Goal: Register for event/course

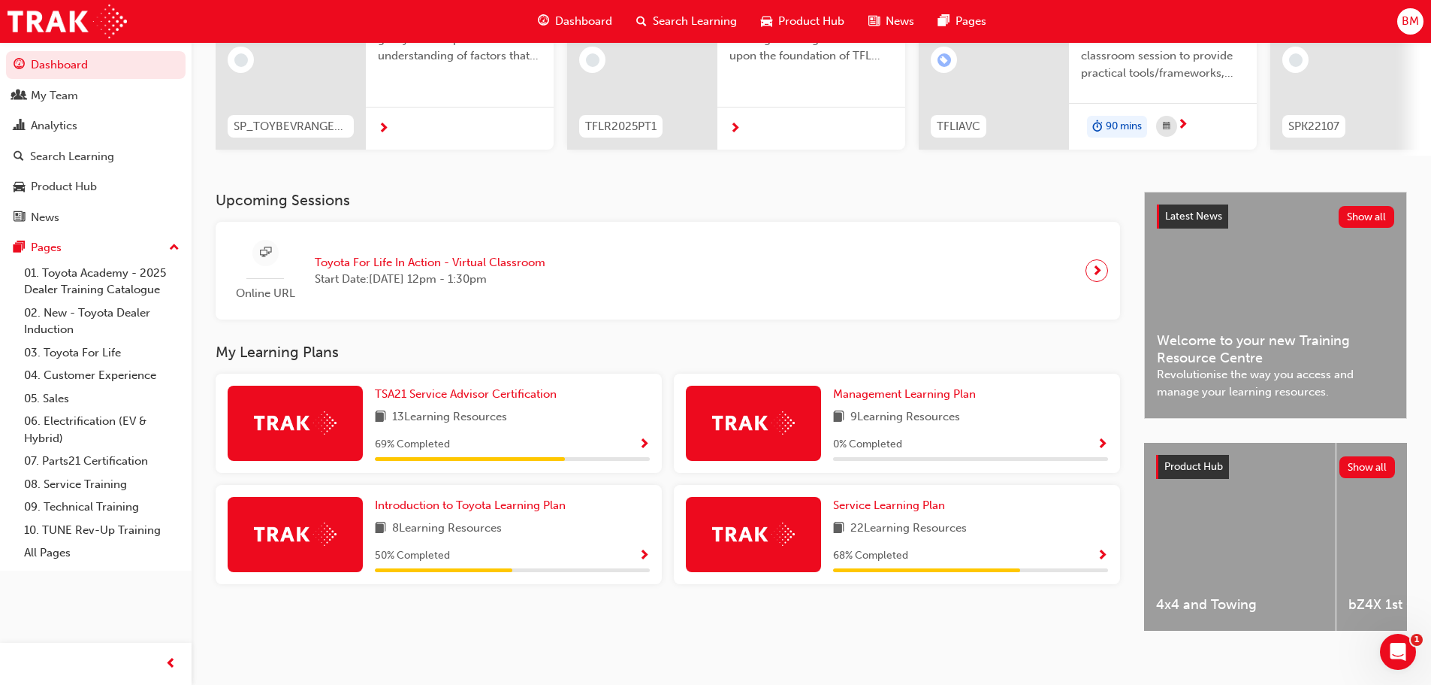
scroll to position [213, 0]
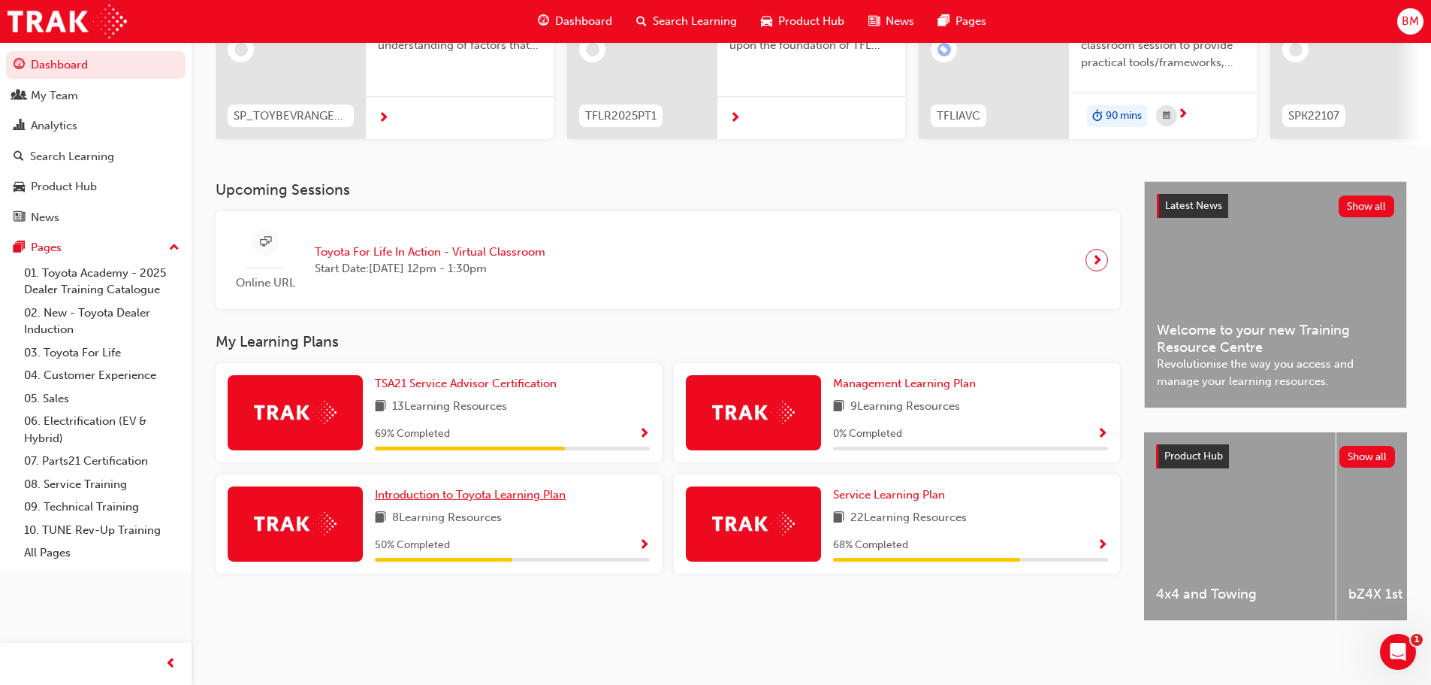
click at [466, 492] on span "Introduction to Toyota Learning Plan" at bounding box center [470, 495] width 191 height 14
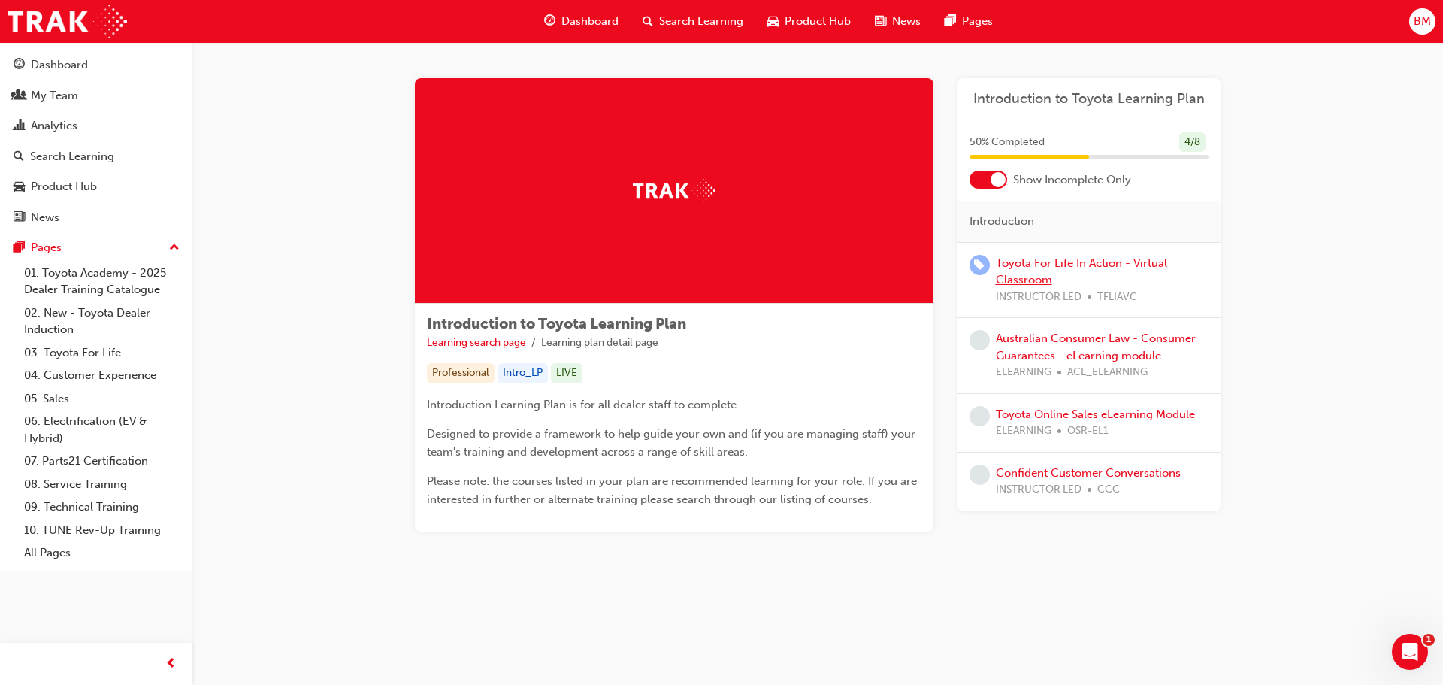
click at [1076, 261] on link "Toyota For Life In Action - Virtual Classroom" at bounding box center [1081, 271] width 171 height 31
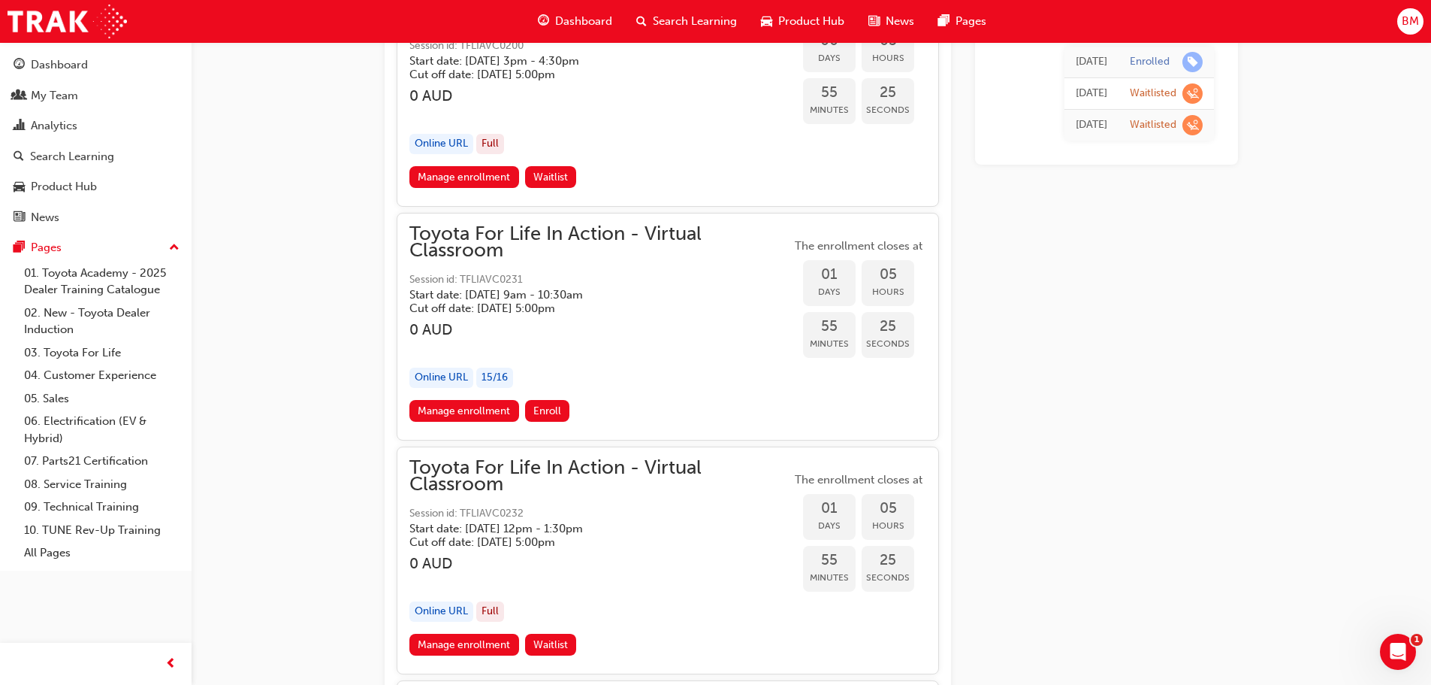
scroll to position [2430, 0]
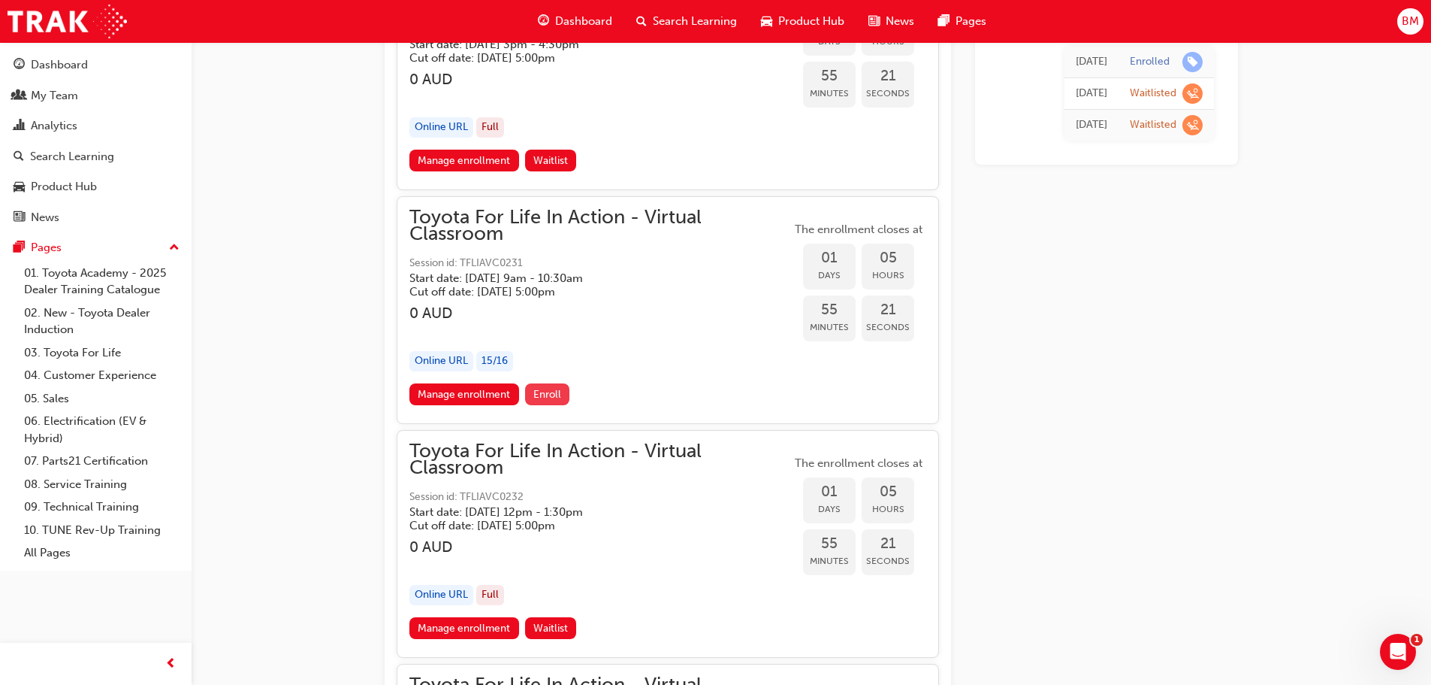
click at [546, 388] on span "Enroll" at bounding box center [547, 394] width 28 height 13
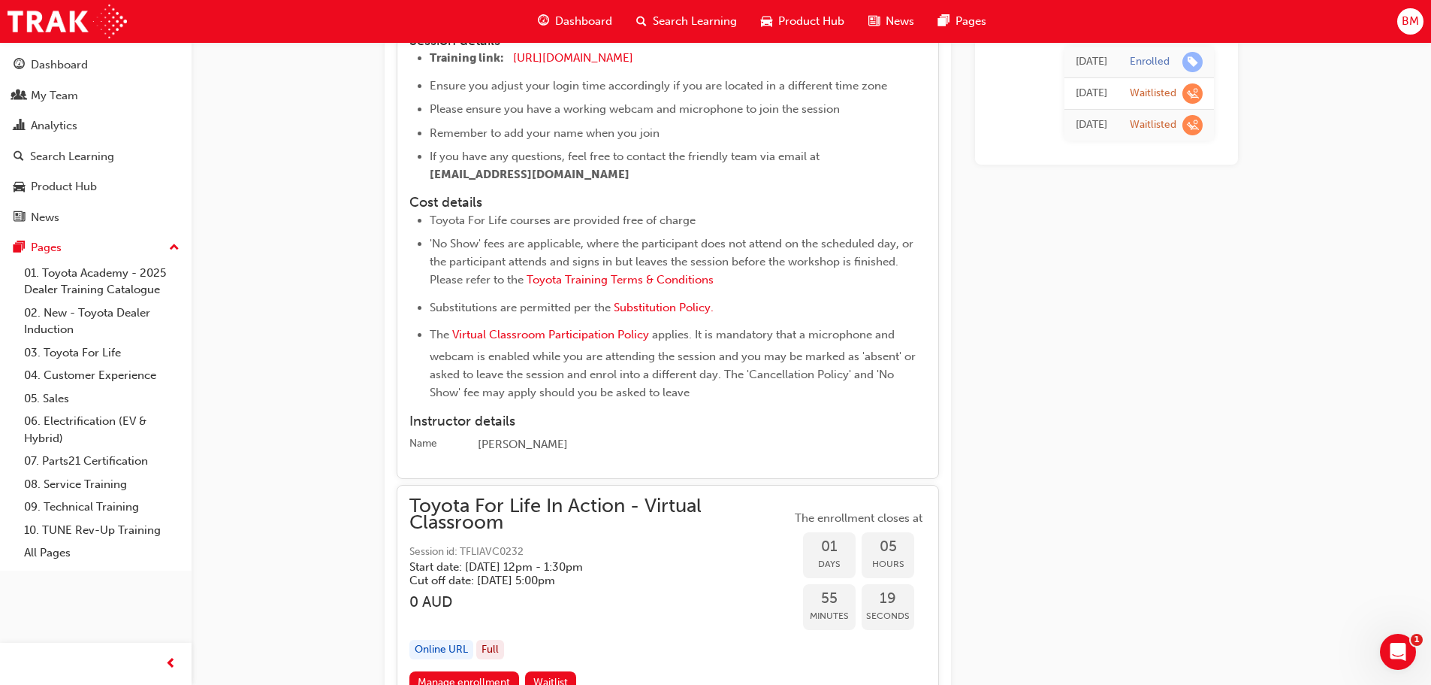
scroll to position [3031, 0]
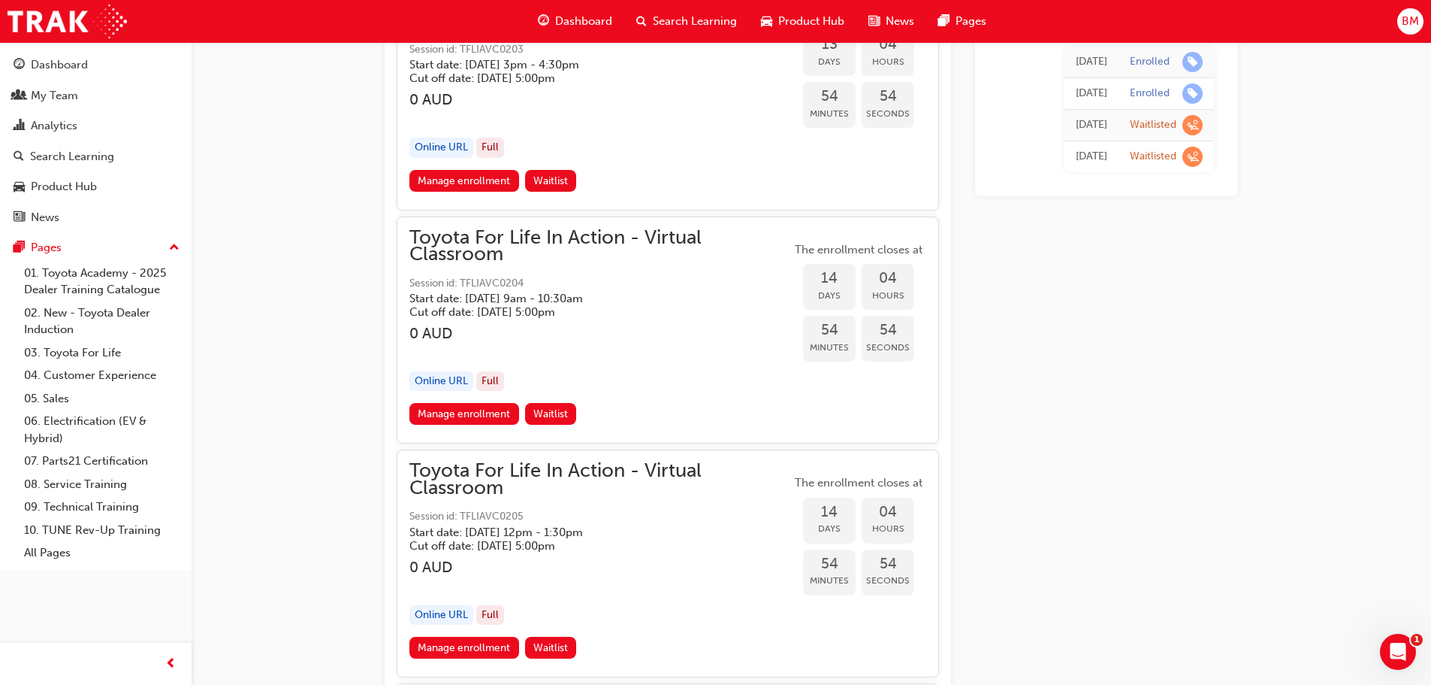
scroll to position [7314, 0]
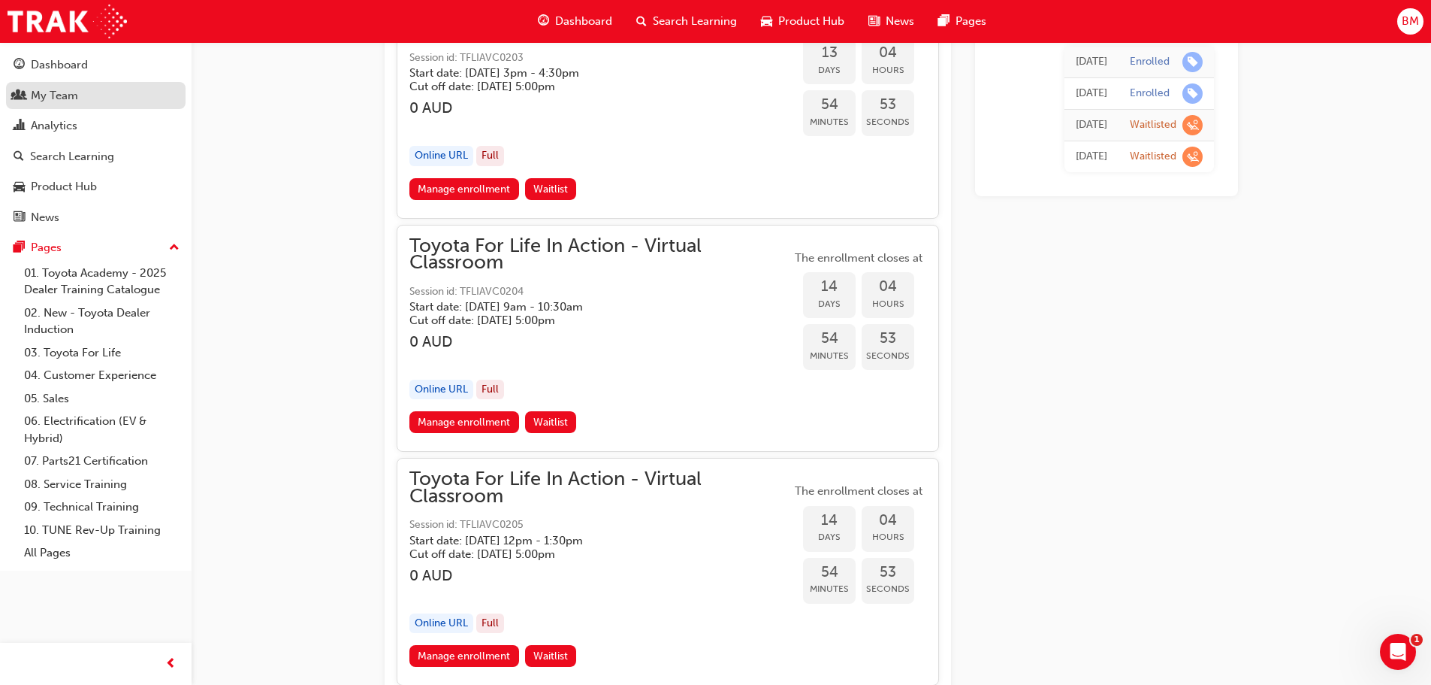
click at [71, 93] on div "My Team" at bounding box center [54, 95] width 47 height 17
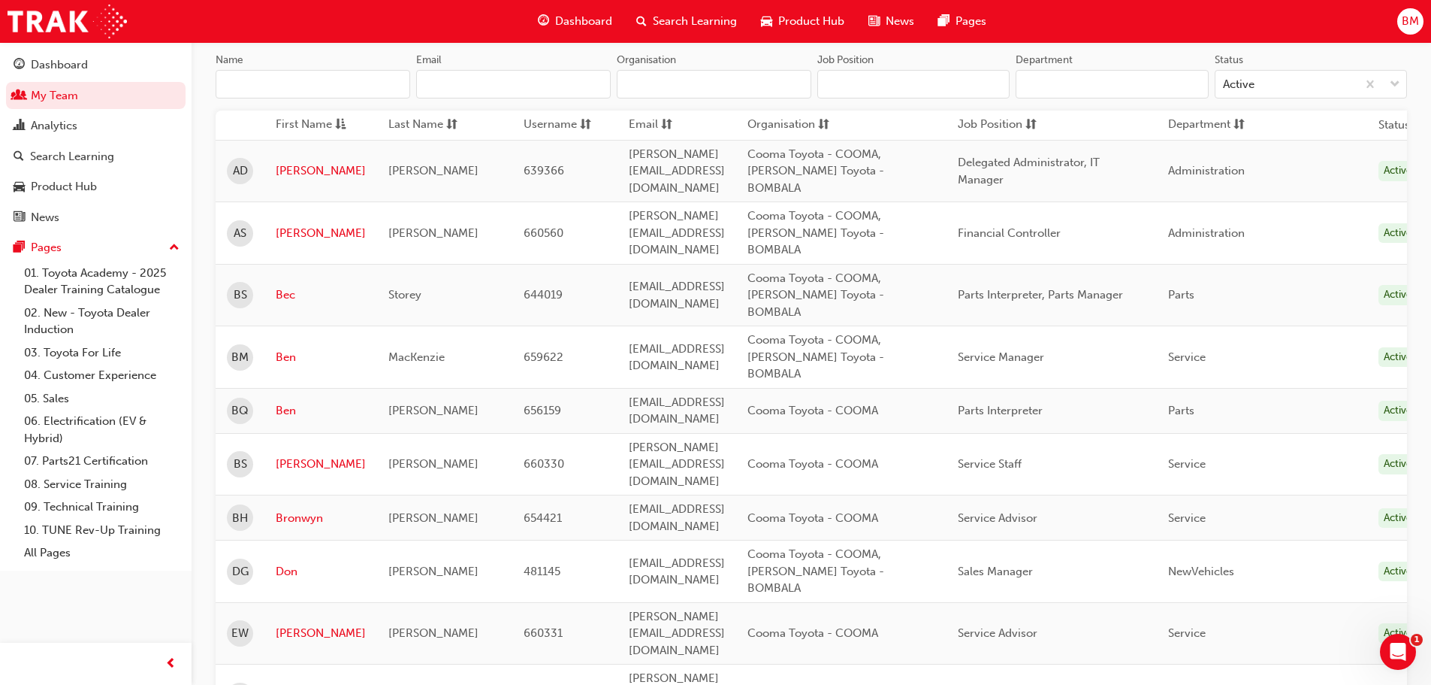
scroll to position [150, 0]
click at [111, 349] on link "03. Toyota For Life" at bounding box center [102, 352] width 168 height 23
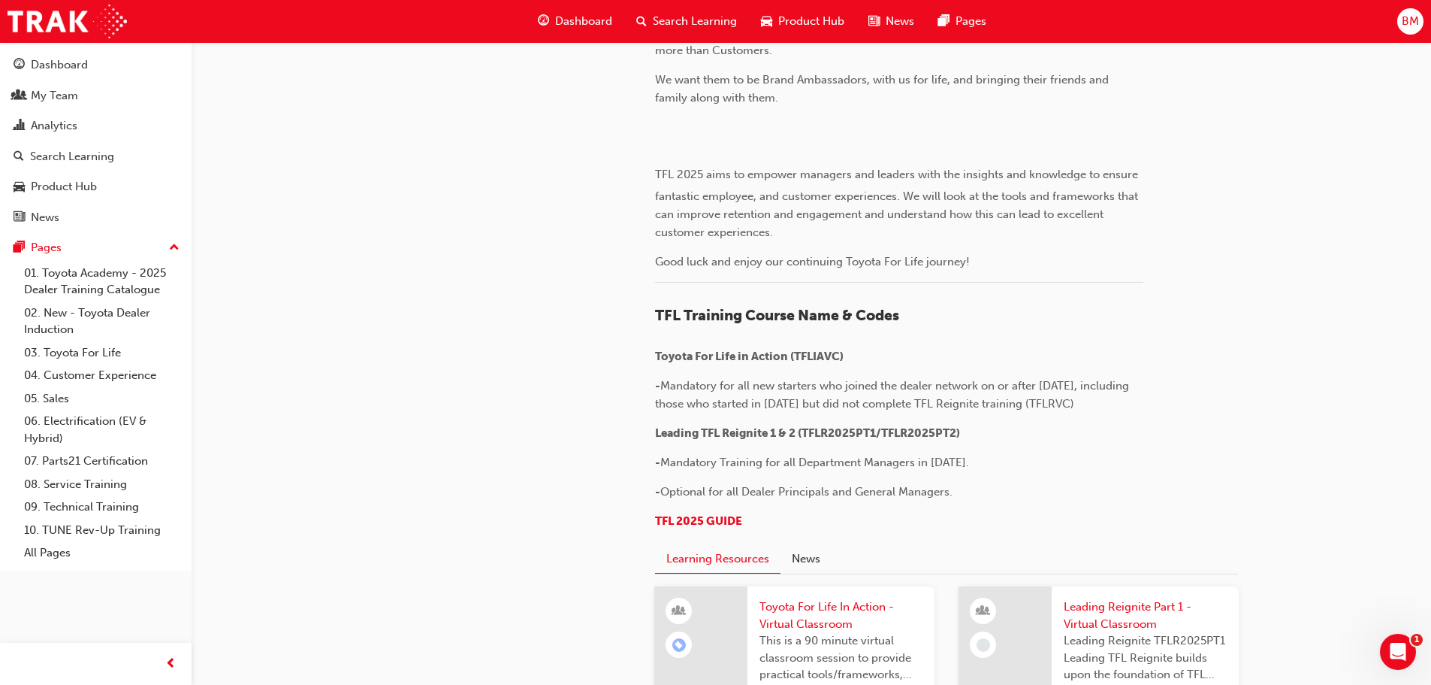
scroll to position [225, 0]
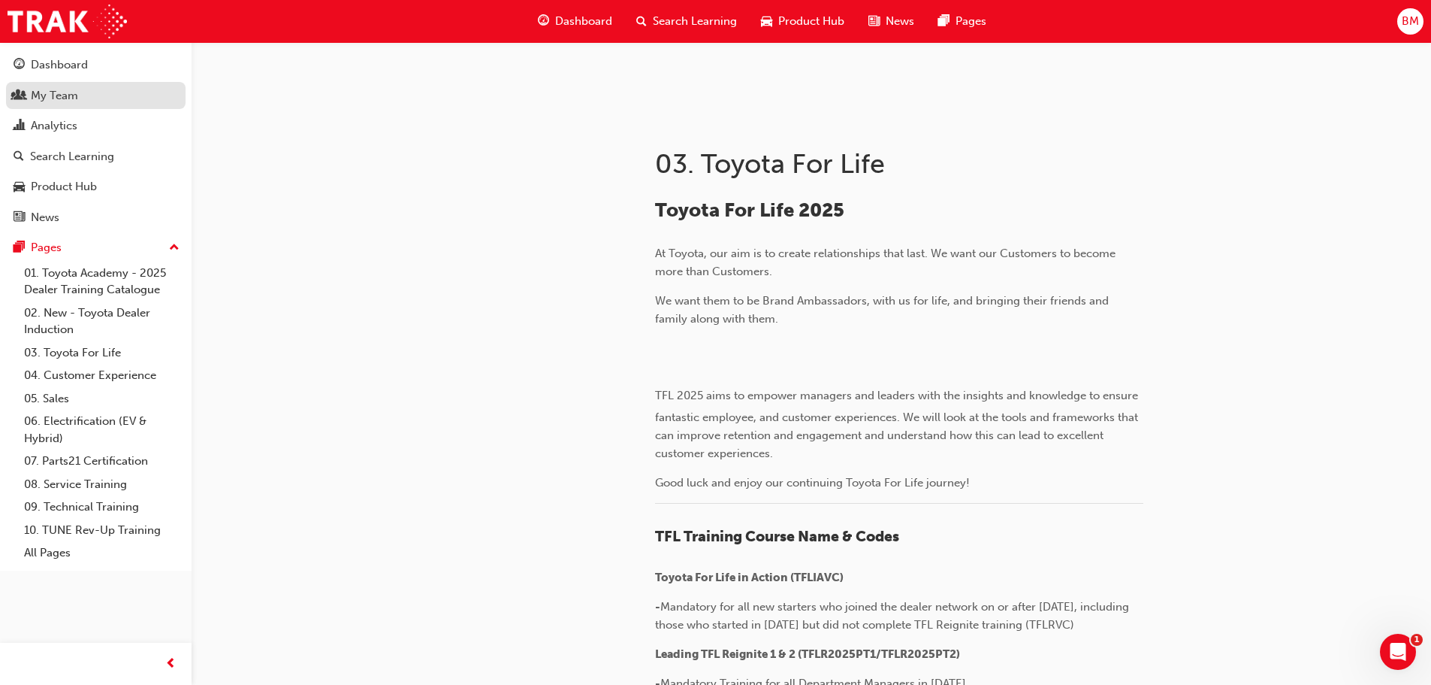
click at [54, 98] on div "My Team" at bounding box center [54, 95] width 47 height 17
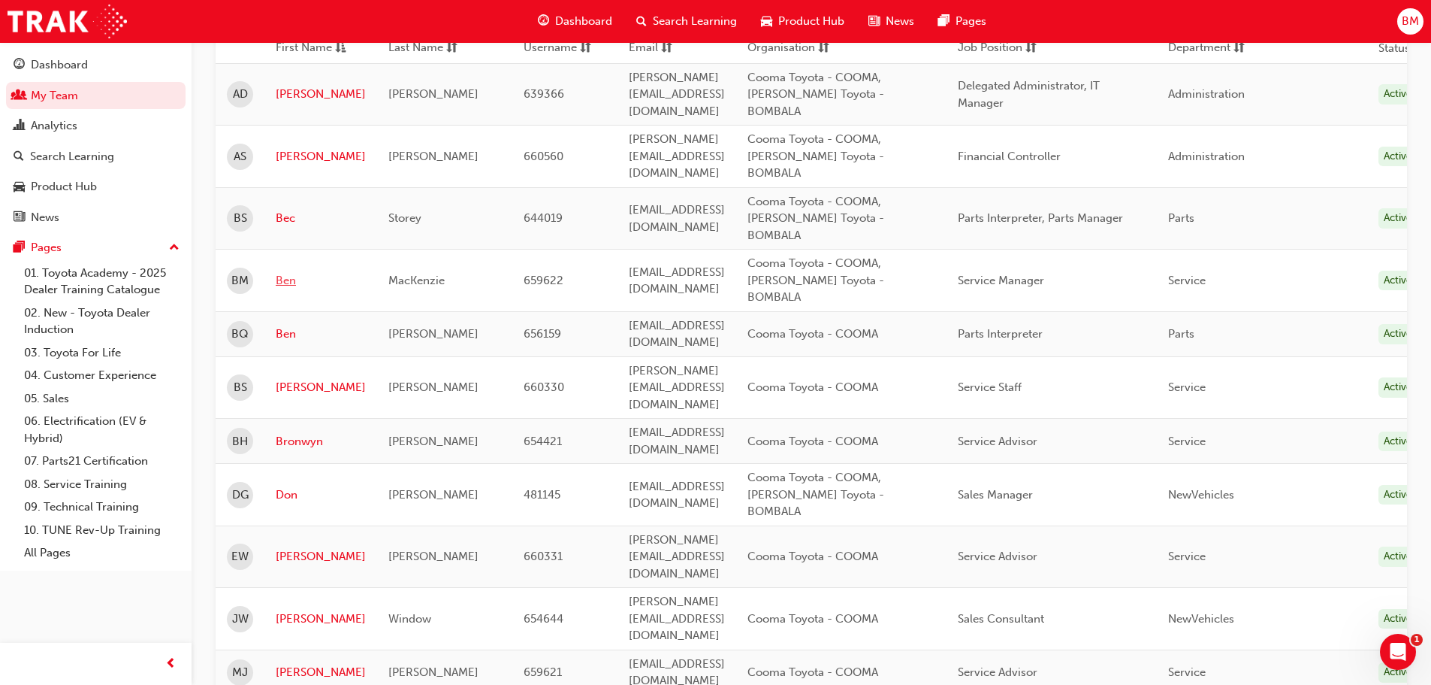
click at [286, 272] on link "Ben" at bounding box center [321, 280] width 90 height 17
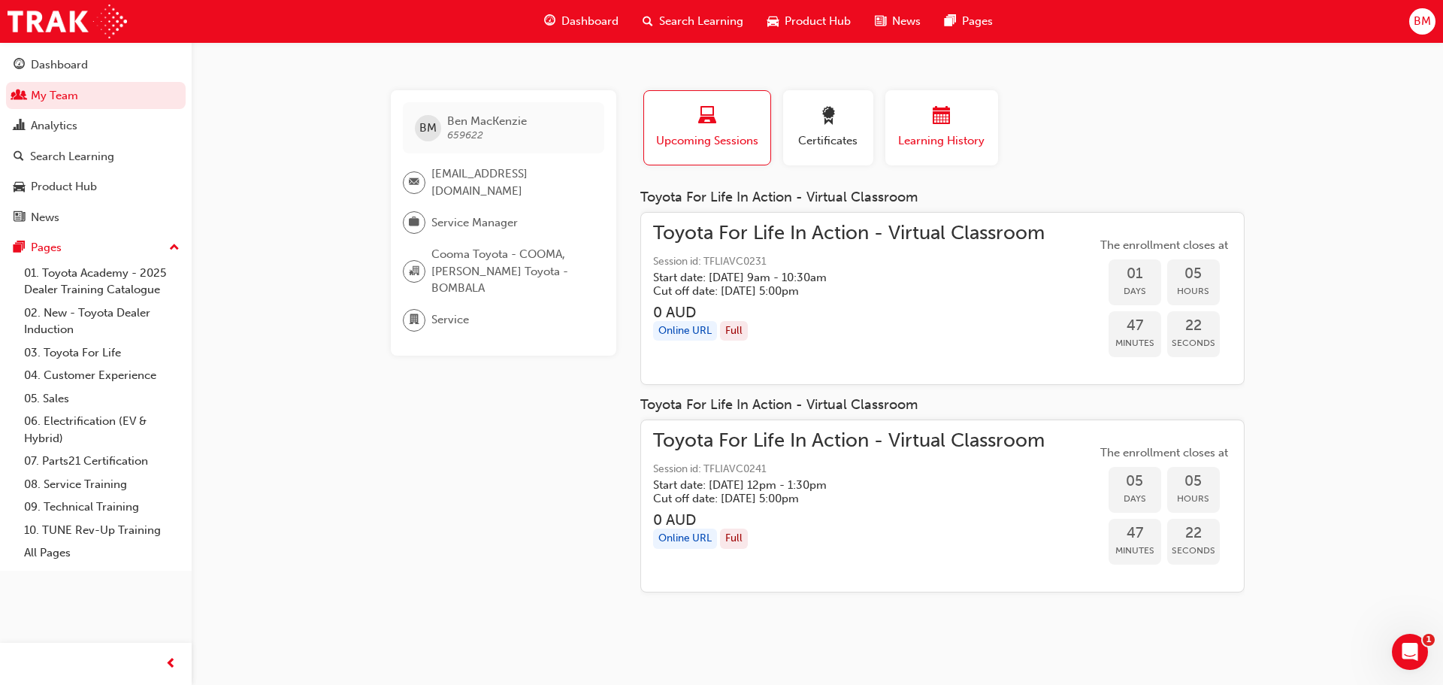
click at [964, 114] on div "button" at bounding box center [941, 118] width 90 height 23
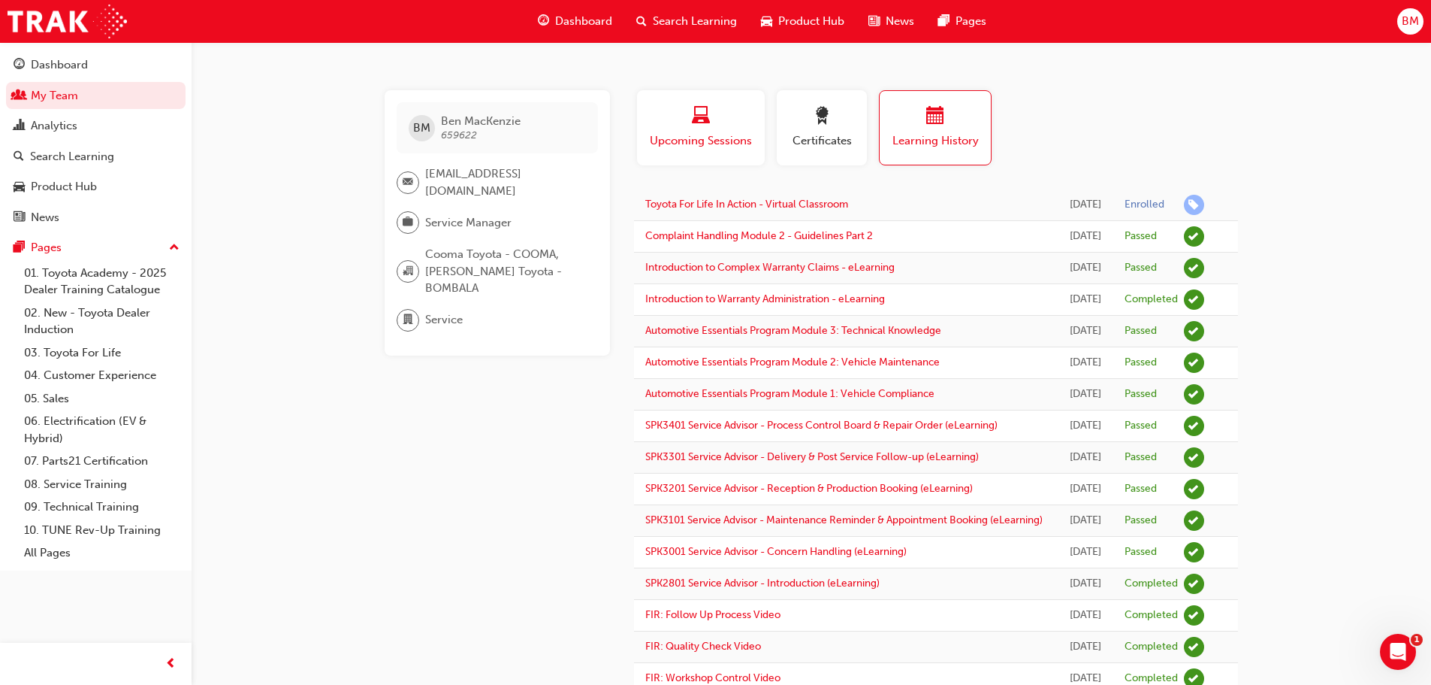
click at [709, 130] on div "Upcoming Sessions" at bounding box center [700, 128] width 105 height 43
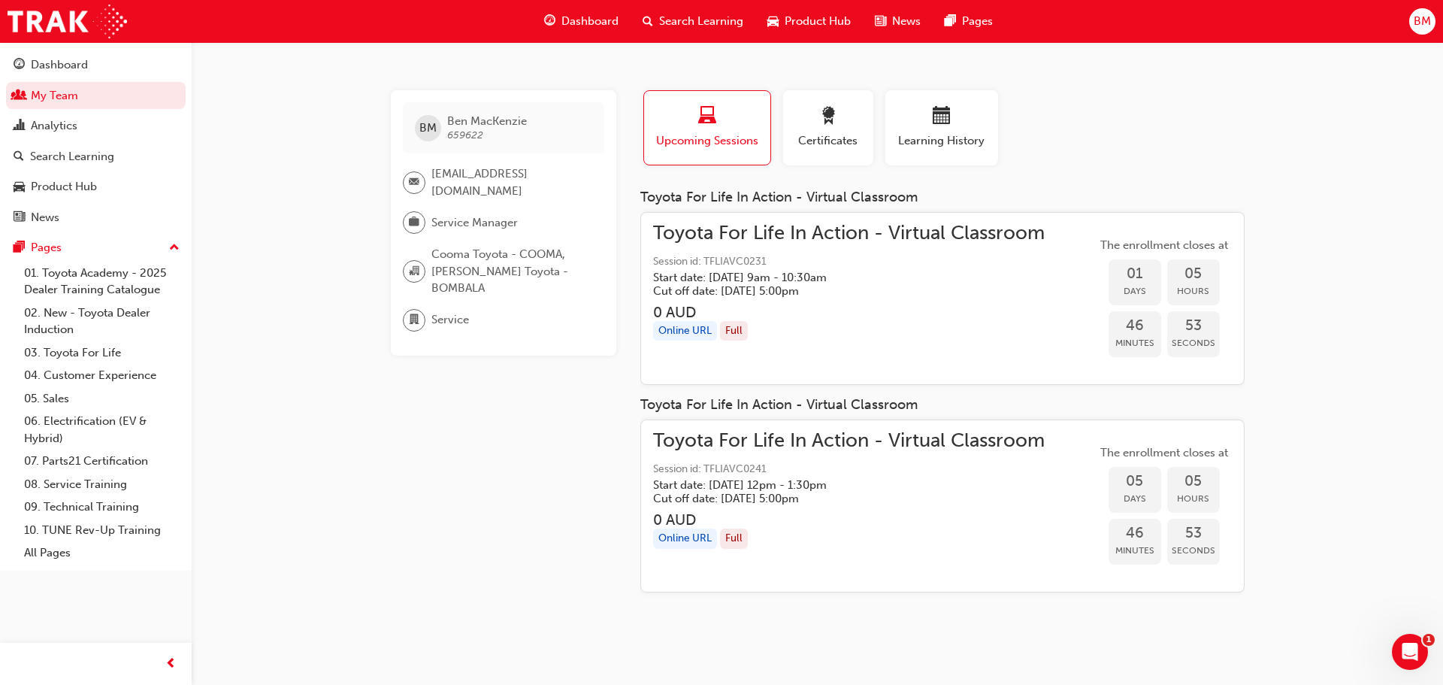
click at [736, 237] on span "Toyota For Life In Action - Virtual Classroom" at bounding box center [848, 233] width 391 height 17
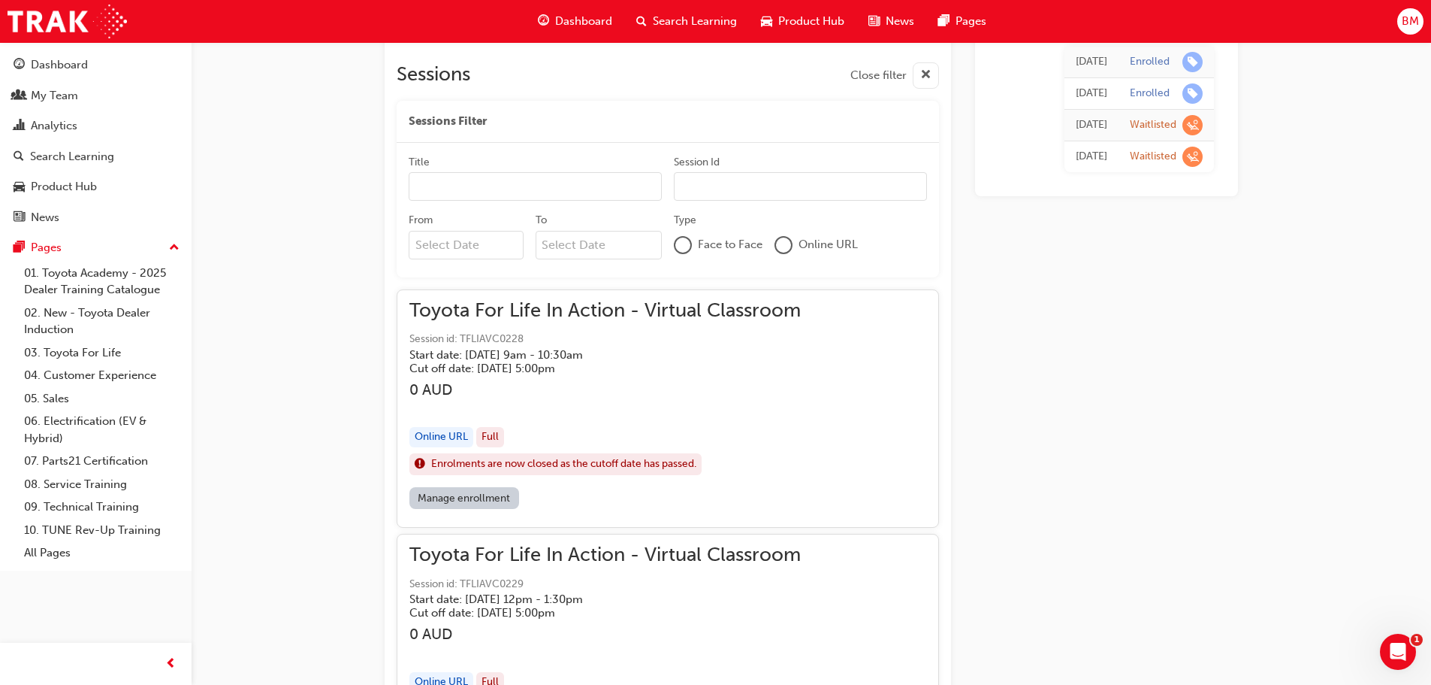
scroll to position [890, 0]
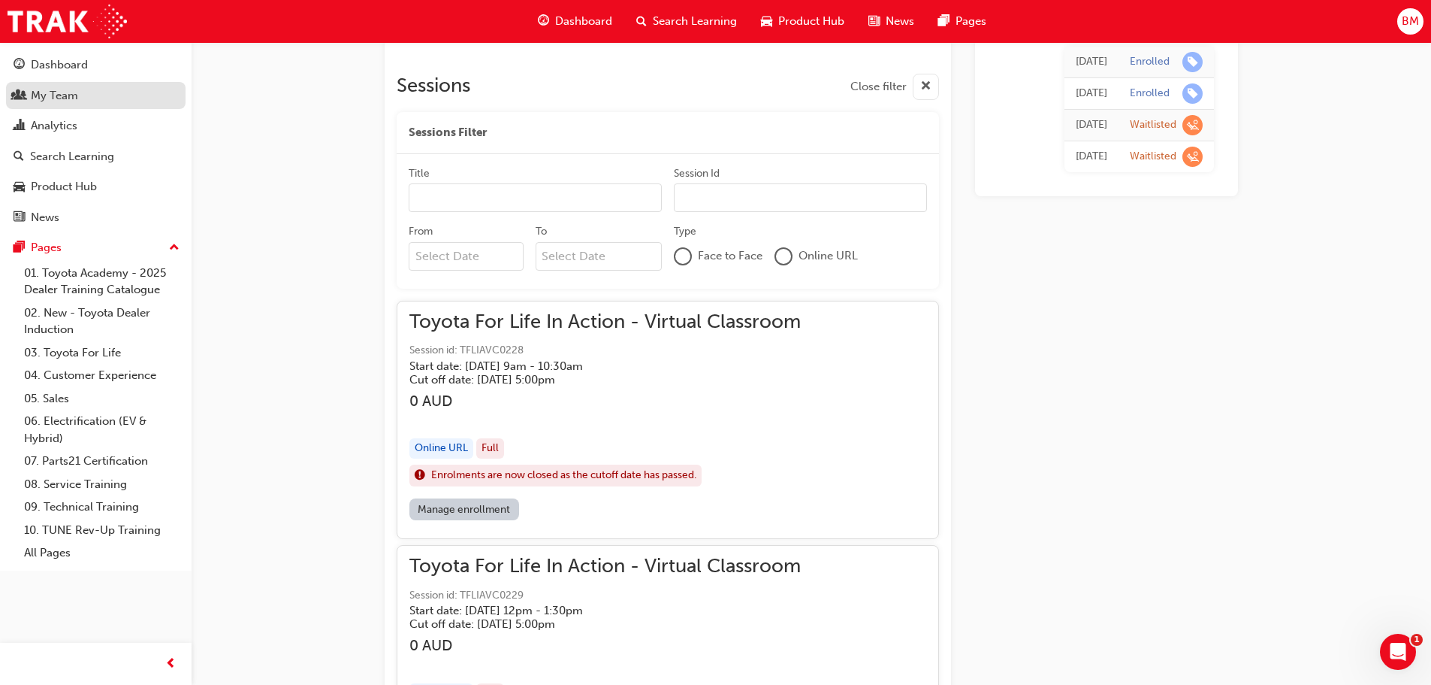
click at [41, 98] on div "My Team" at bounding box center [54, 95] width 47 height 17
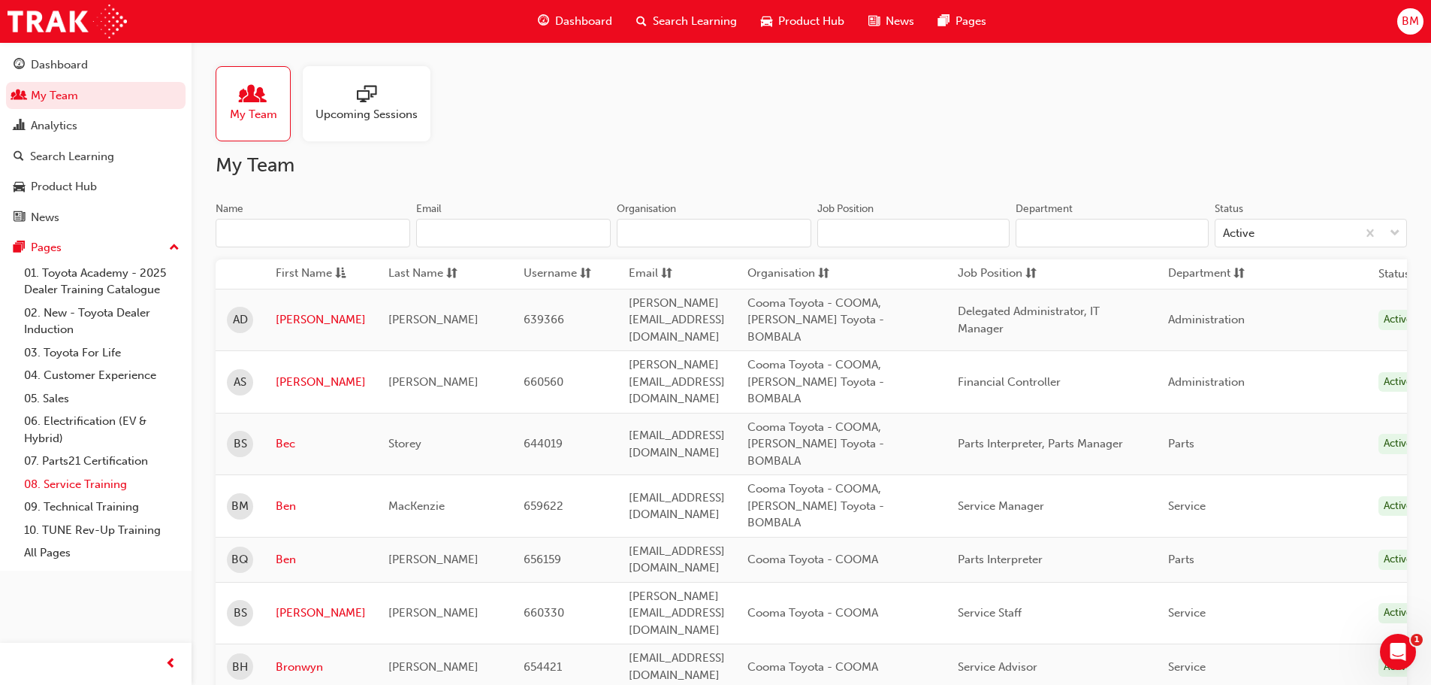
click at [82, 481] on link "08. Service Training" at bounding box center [102, 484] width 168 height 23
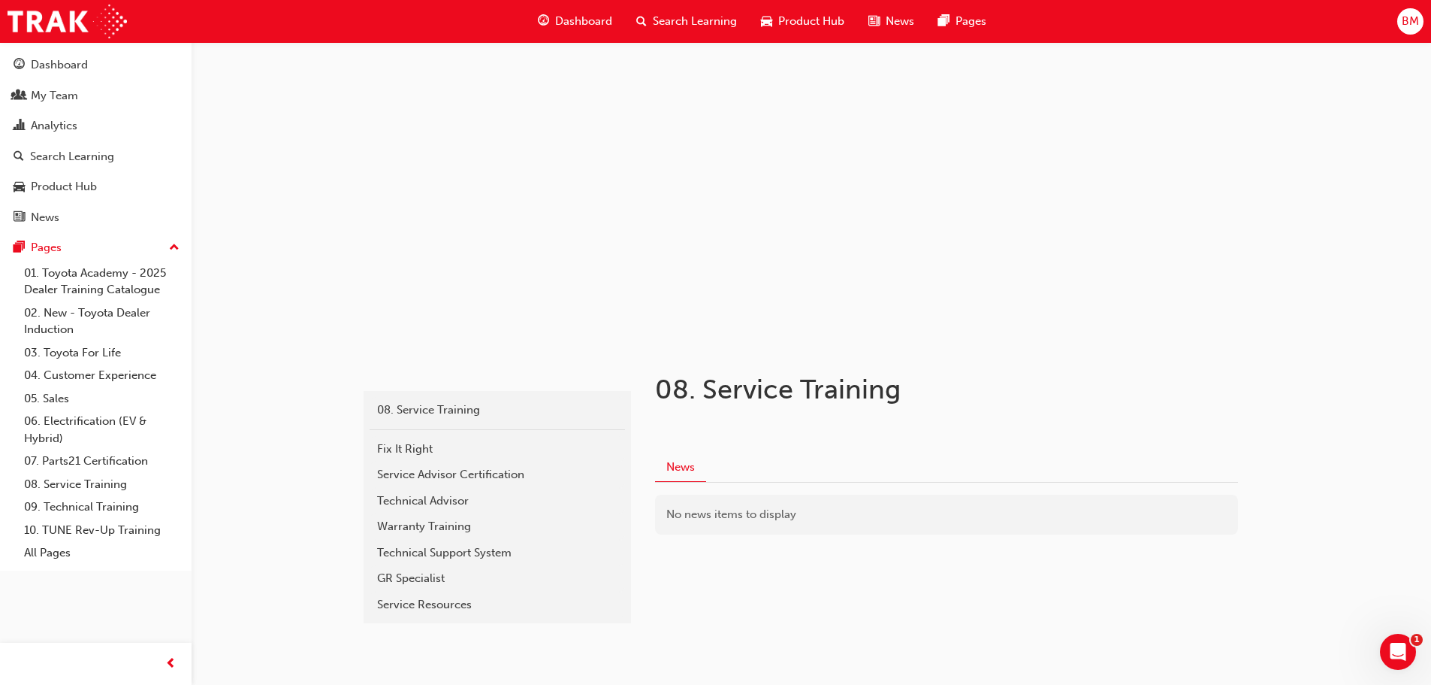
scroll to position [36, 0]
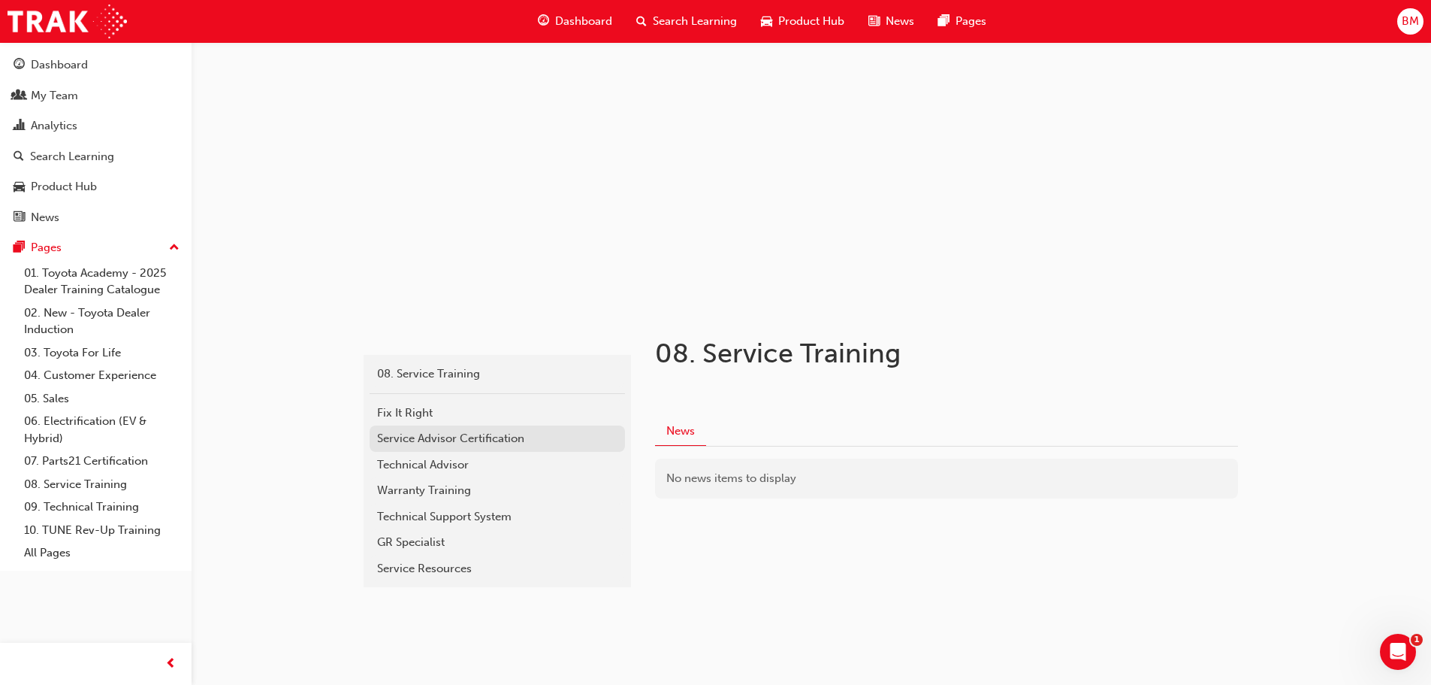
click at [461, 441] on div "Service Advisor Certification" at bounding box center [497, 438] width 240 height 17
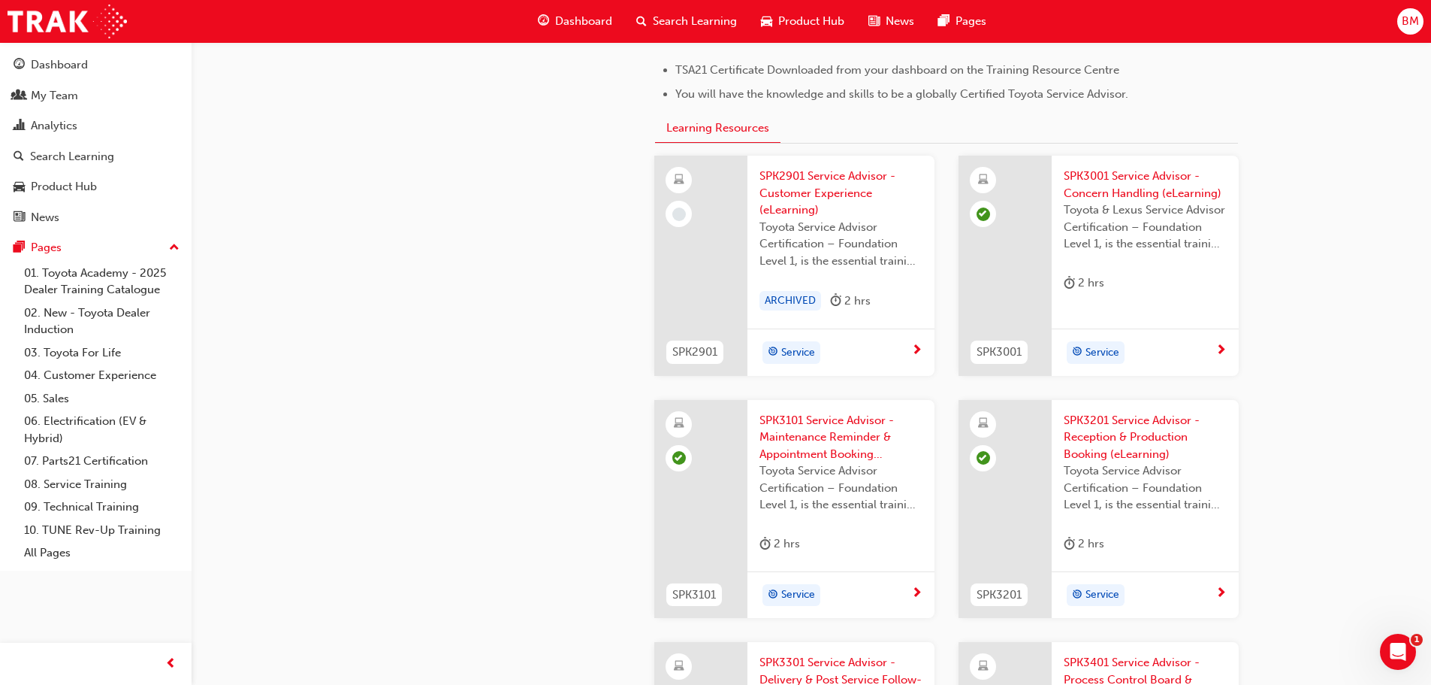
scroll to position [1440, 0]
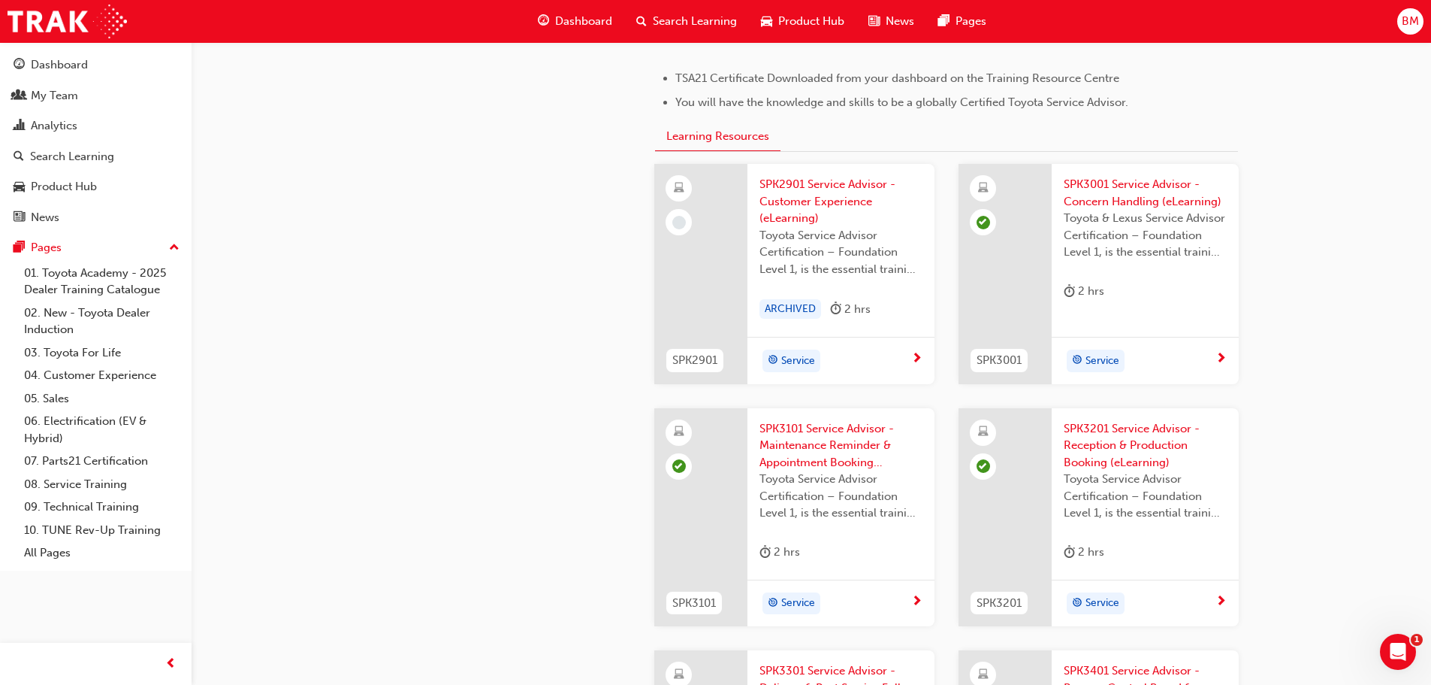
click at [684, 222] on span "learningRecordVerb_NONE-icon" at bounding box center [679, 223] width 14 height 14
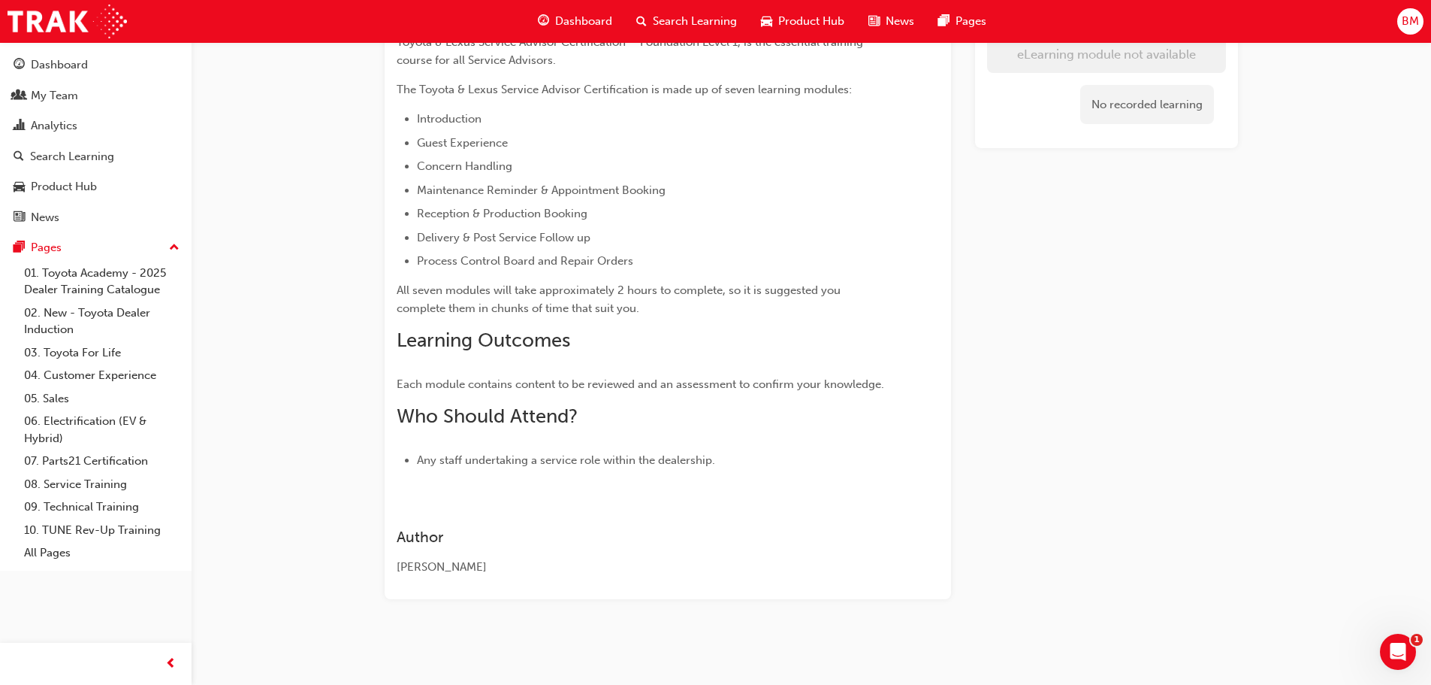
scroll to position [300, 0]
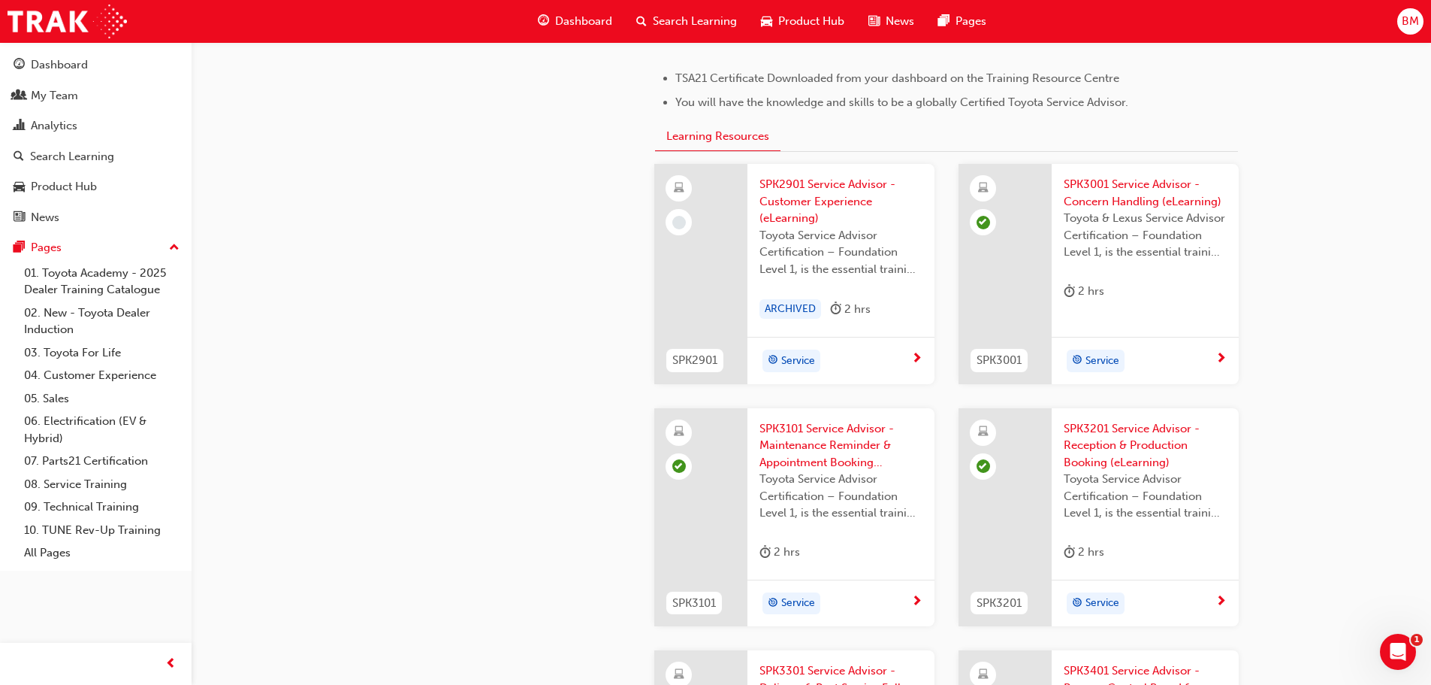
click at [845, 182] on span "SPK2901 Service Advisor - Customer Experience (eLearning)" at bounding box center [841, 201] width 163 height 51
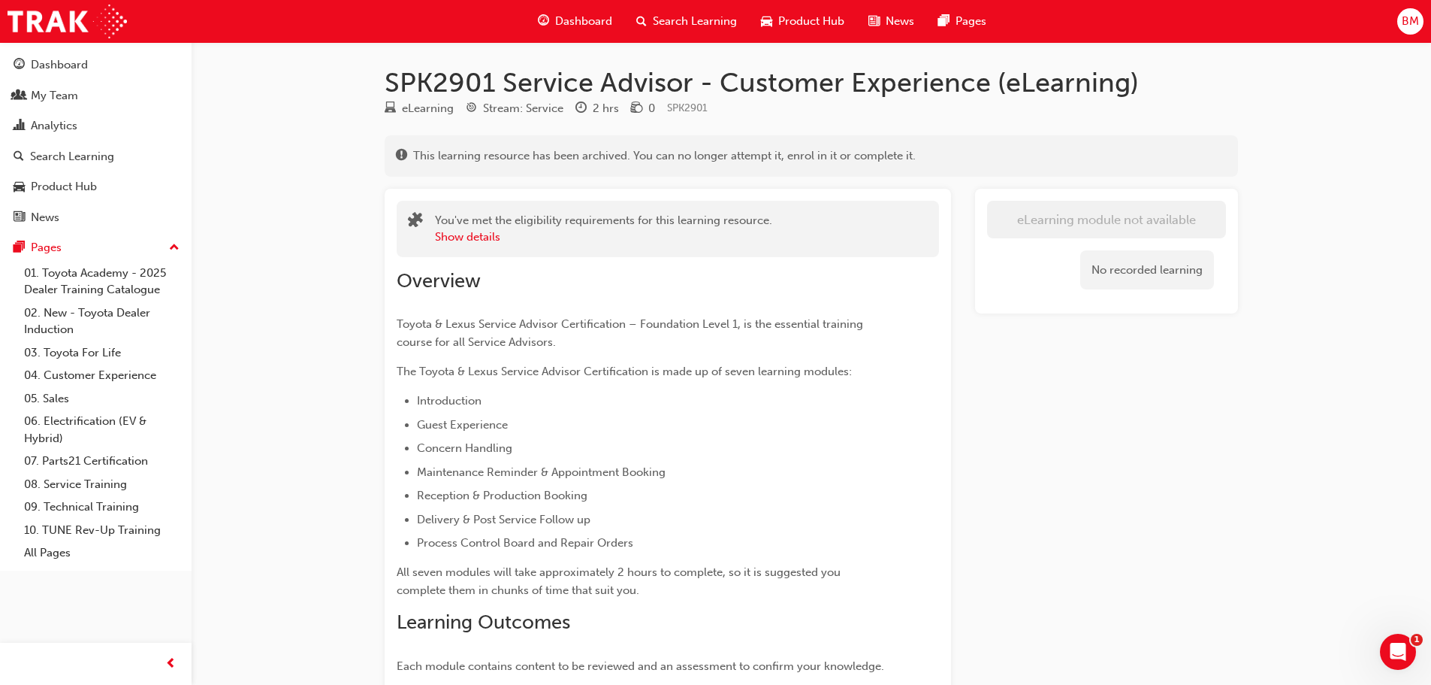
scroll to position [1440, 0]
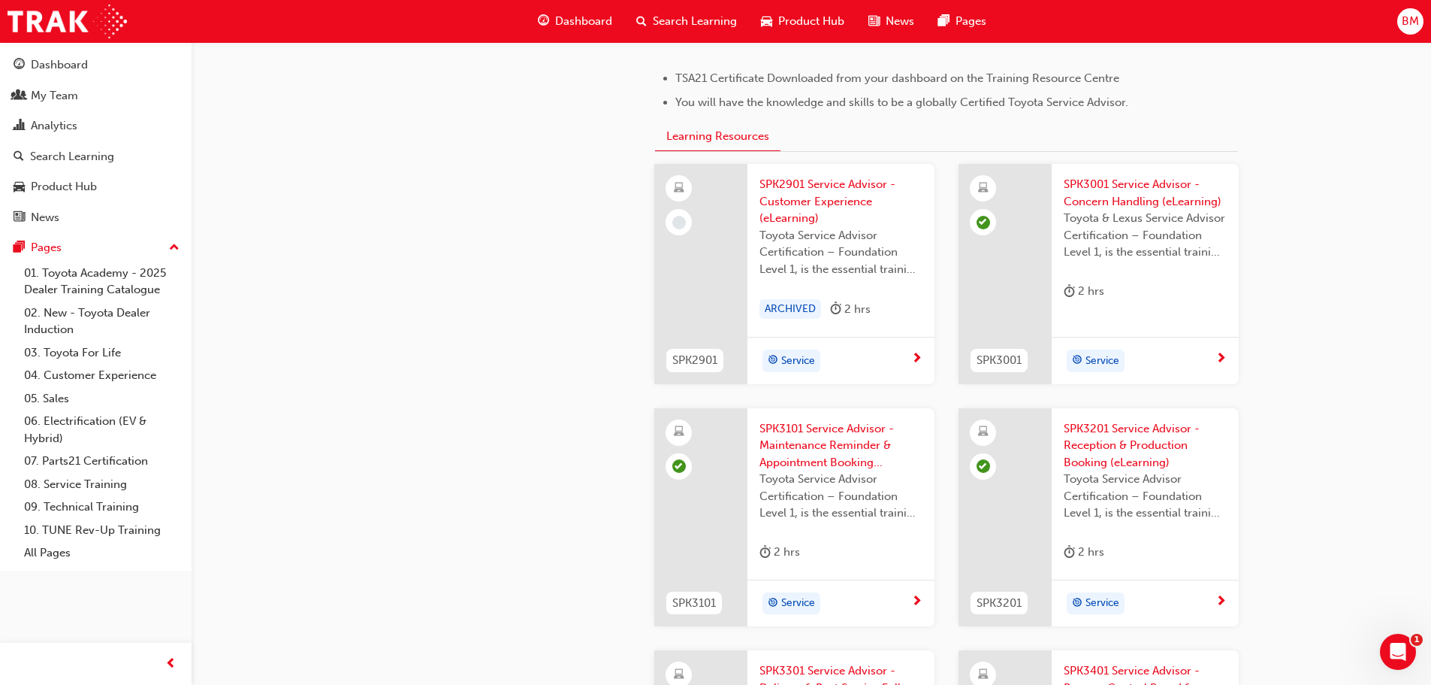
scroll to position [36, 0]
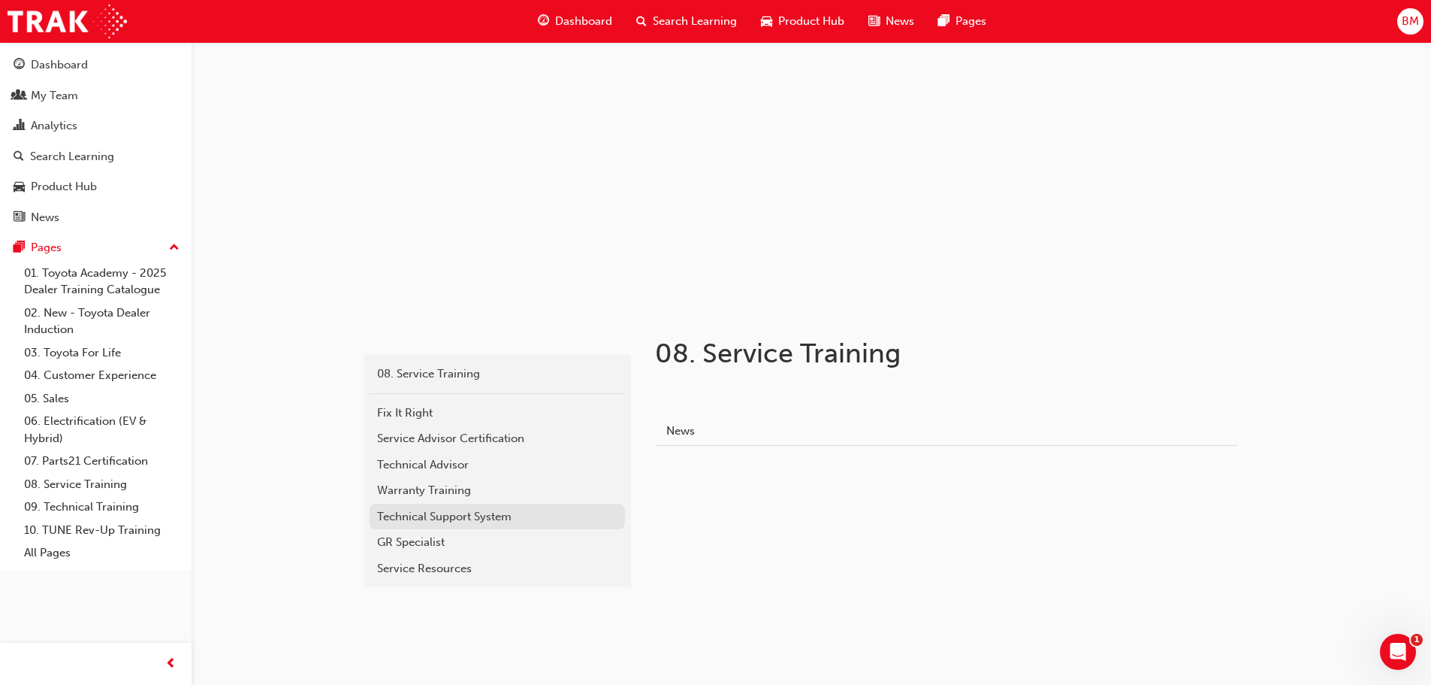
click at [465, 518] on div "Technical Support System" at bounding box center [497, 516] width 240 height 17
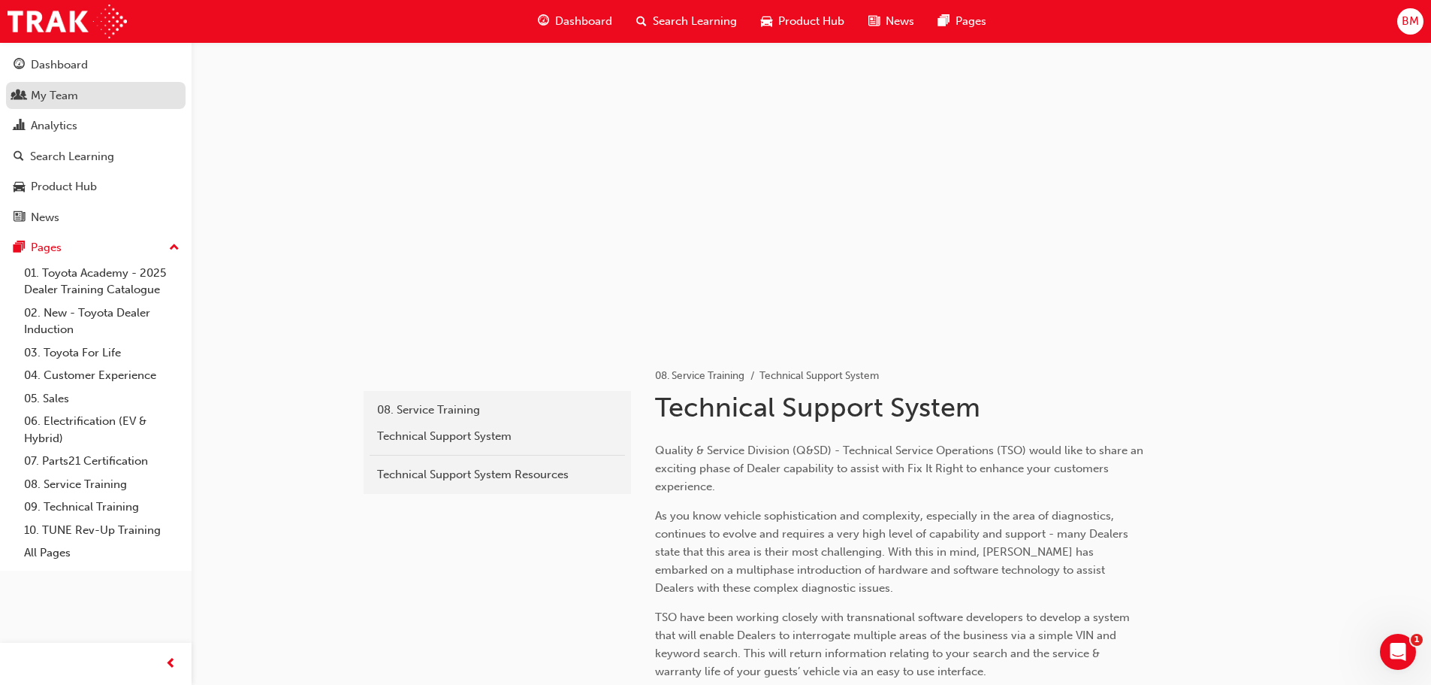
click at [90, 102] on div "My Team" at bounding box center [96, 95] width 165 height 19
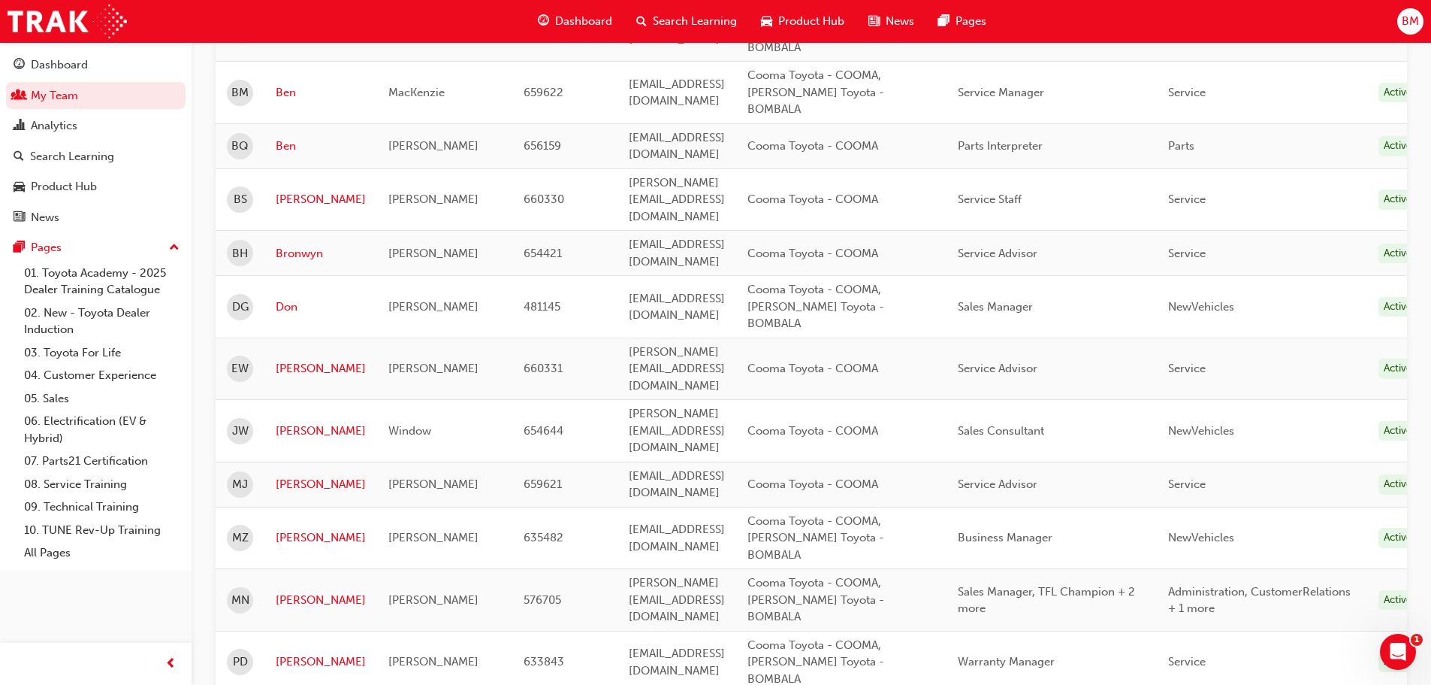
scroll to position [672, 0]
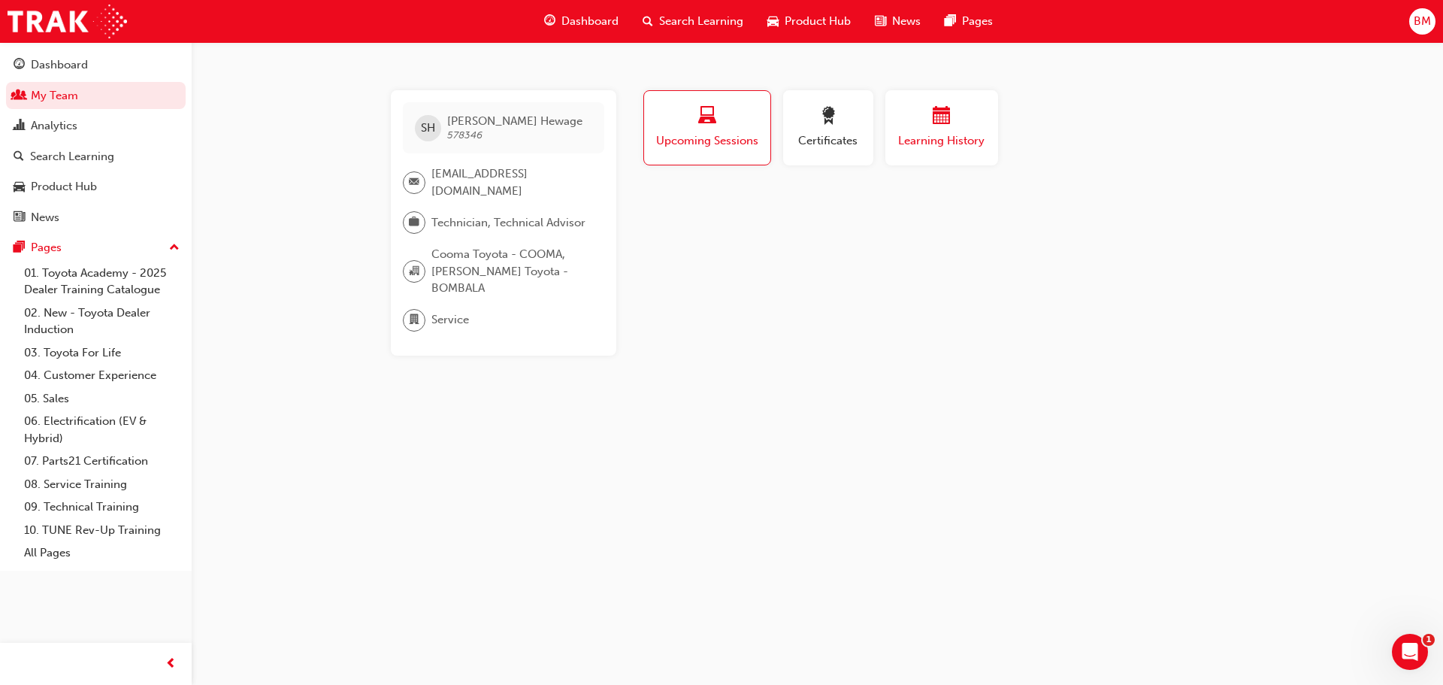
click at [945, 125] on span "calendar-icon" at bounding box center [941, 117] width 18 height 20
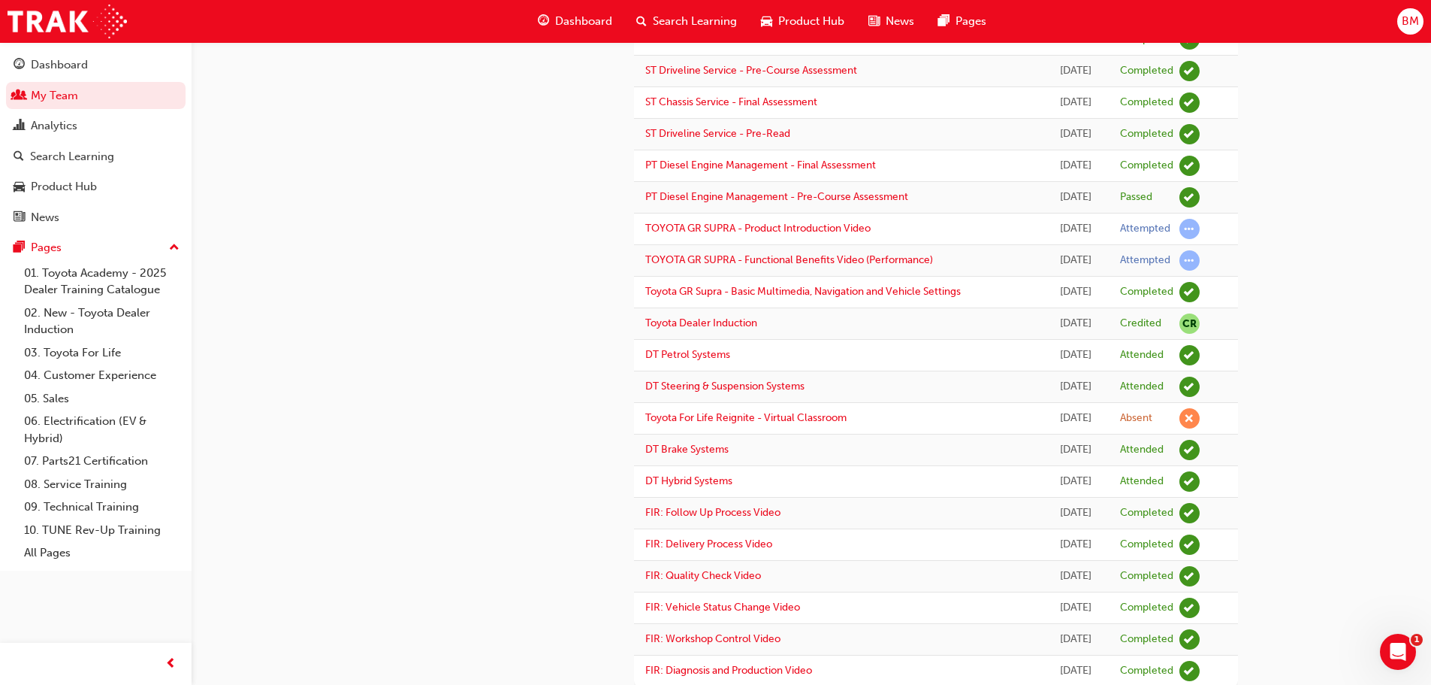
scroll to position [1170, 0]
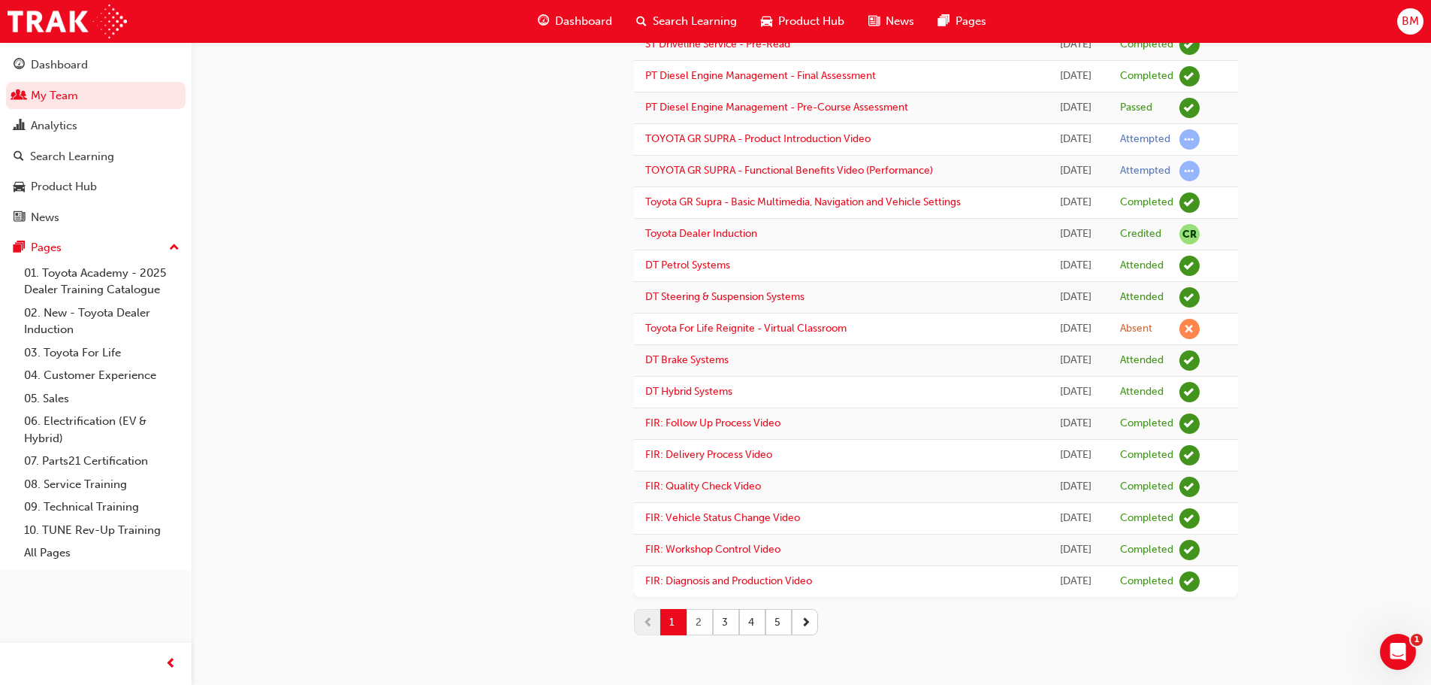
click at [702, 621] on button "2" at bounding box center [700, 622] width 26 height 26
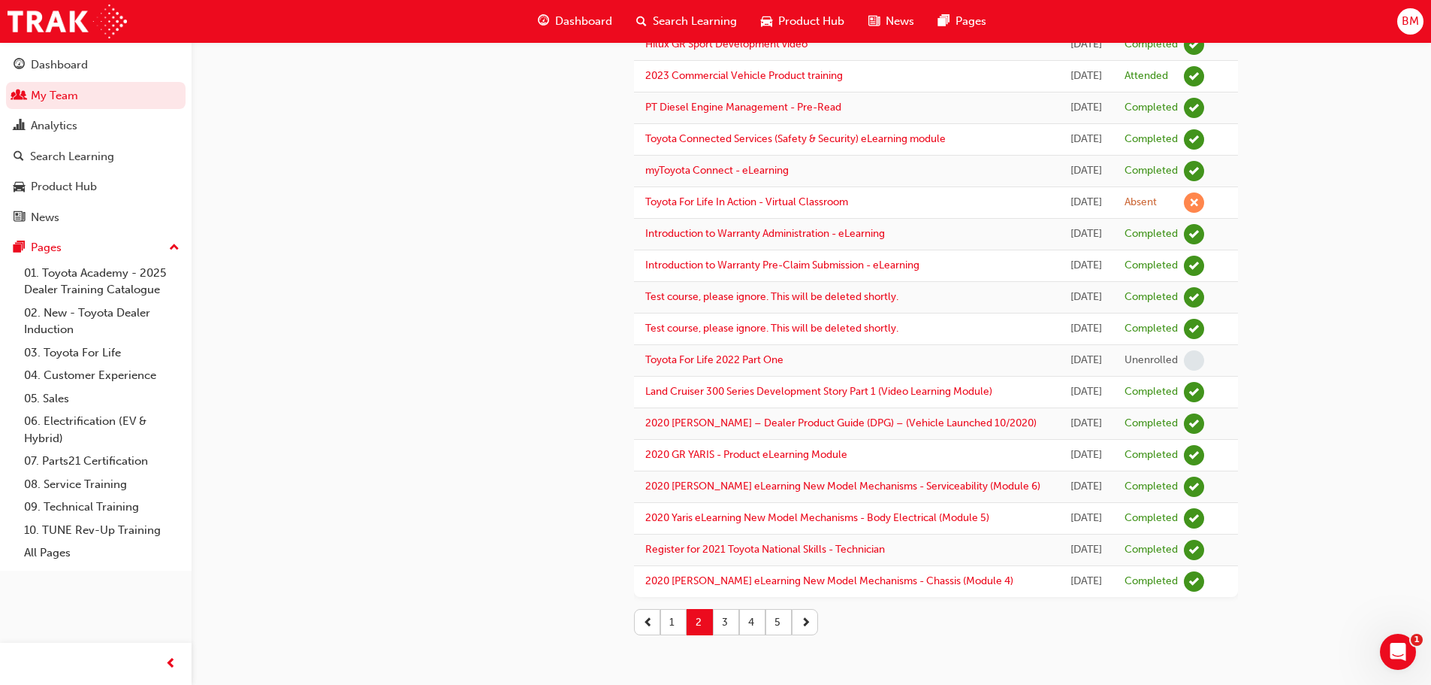
scroll to position [1833, 0]
click at [733, 618] on button "3" at bounding box center [726, 622] width 26 height 26
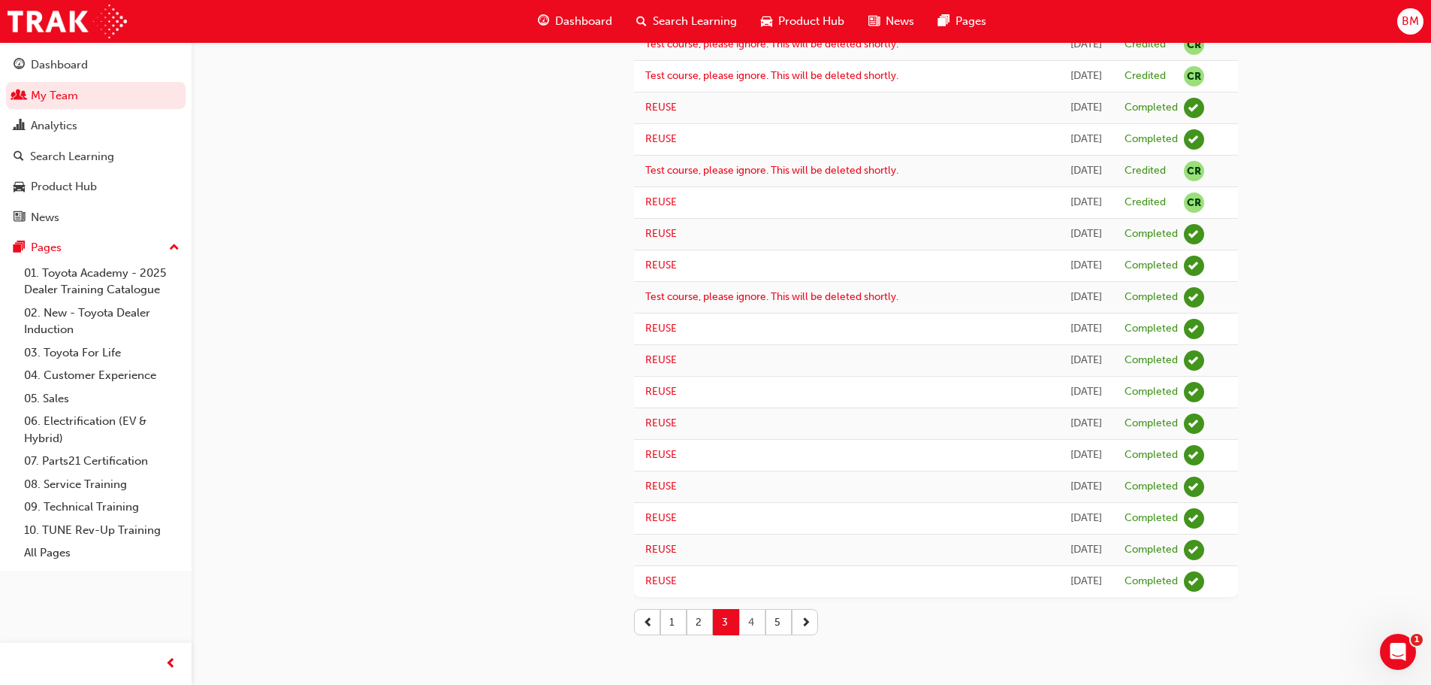
click at [759, 617] on button "4" at bounding box center [752, 622] width 26 height 26
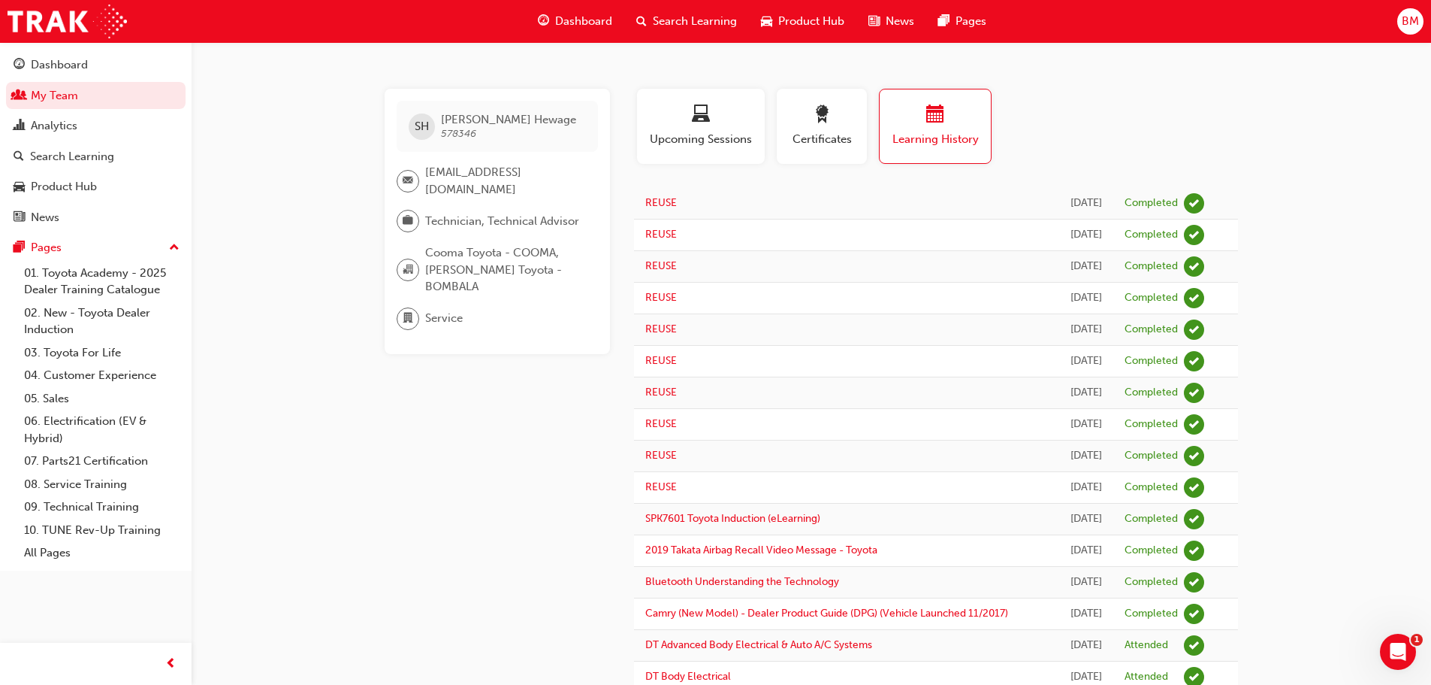
scroll to position [0, 0]
click at [58, 60] on div "Dashboard" at bounding box center [59, 64] width 57 height 17
